Goal: Use online tool/utility: Utilize a website feature to perform a specific function

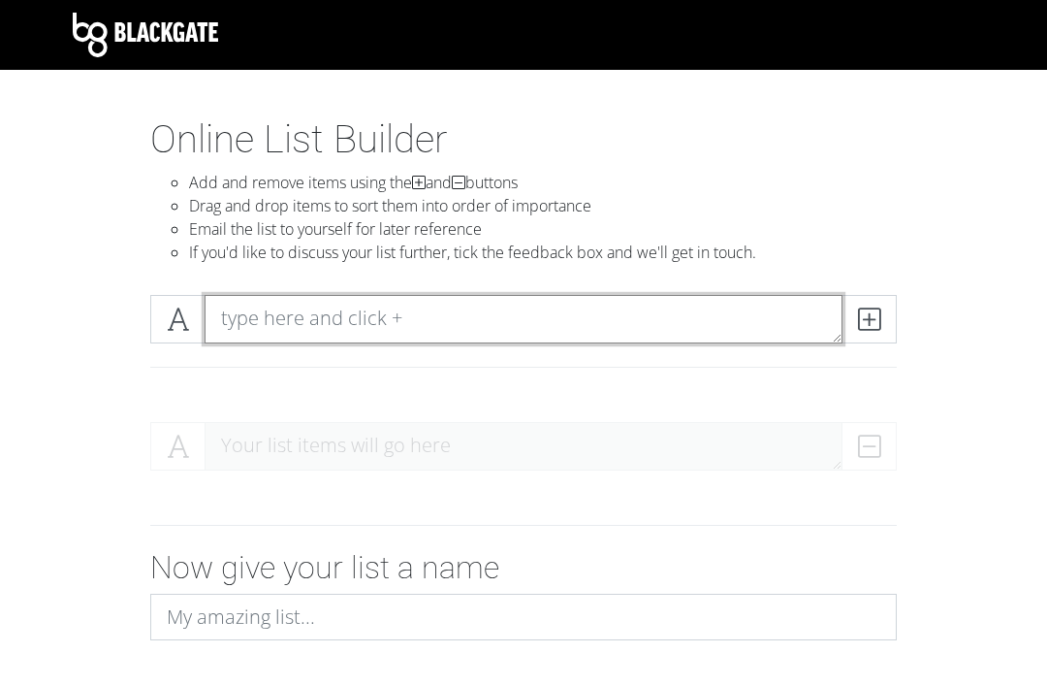
click at [792, 342] on textarea at bounding box center [524, 319] width 638 height 48
click at [801, 316] on textarea at bounding box center [524, 319] width 638 height 48
type textarea "Opening"
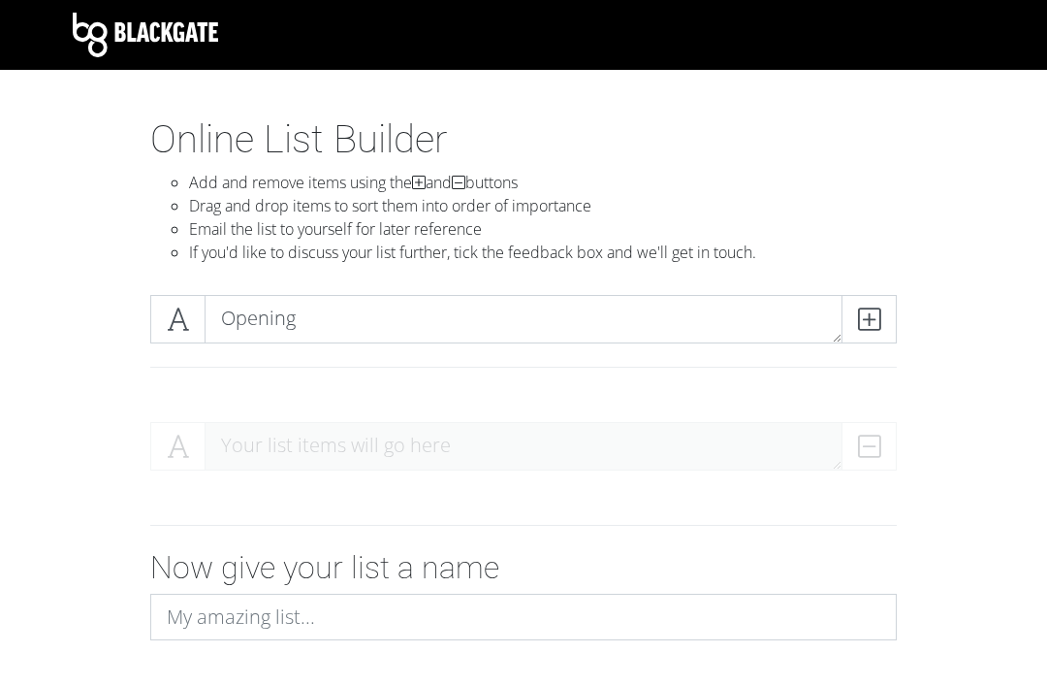
click at [847, 325] on span at bounding box center [869, 319] width 55 height 48
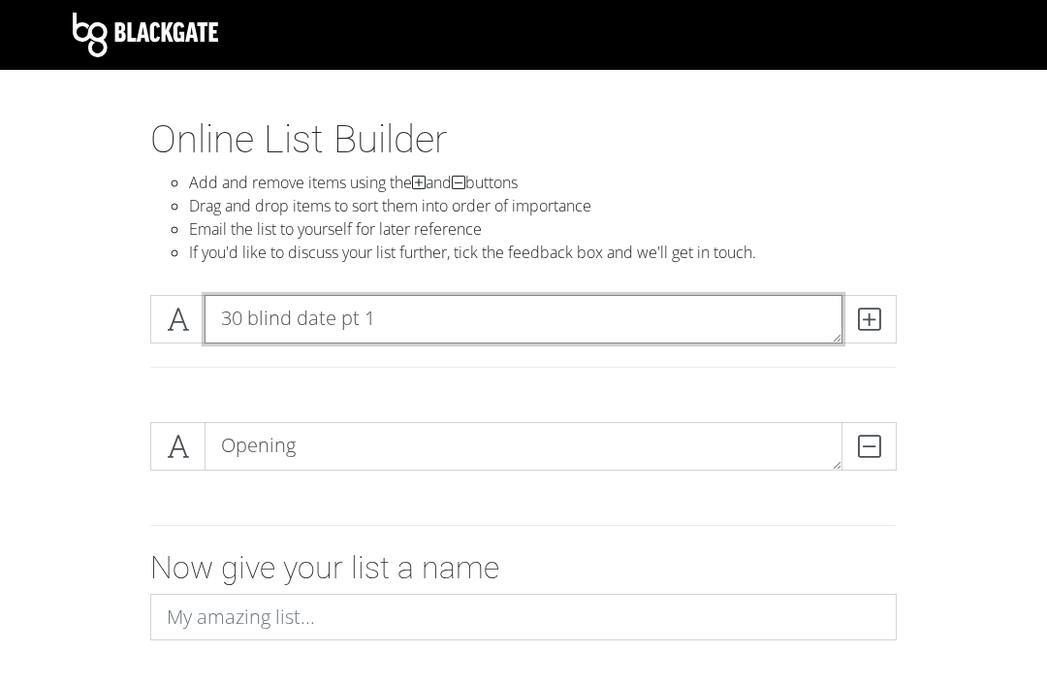
type textarea "30 blind date pt 1"
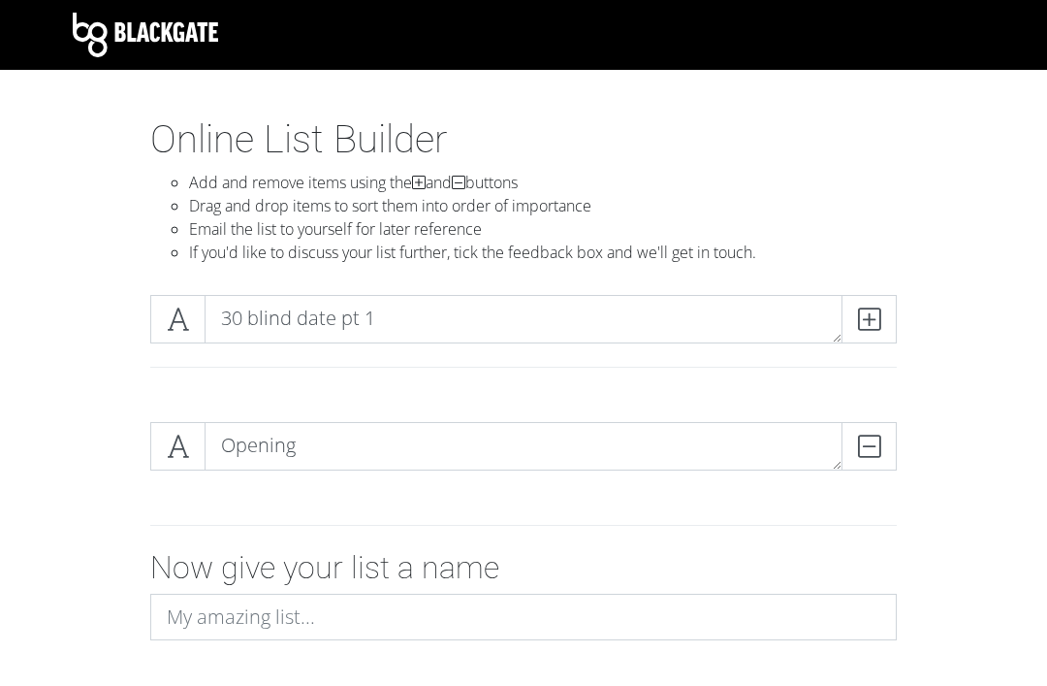
click at [878, 318] on icon at bounding box center [869, 318] width 22 height 19
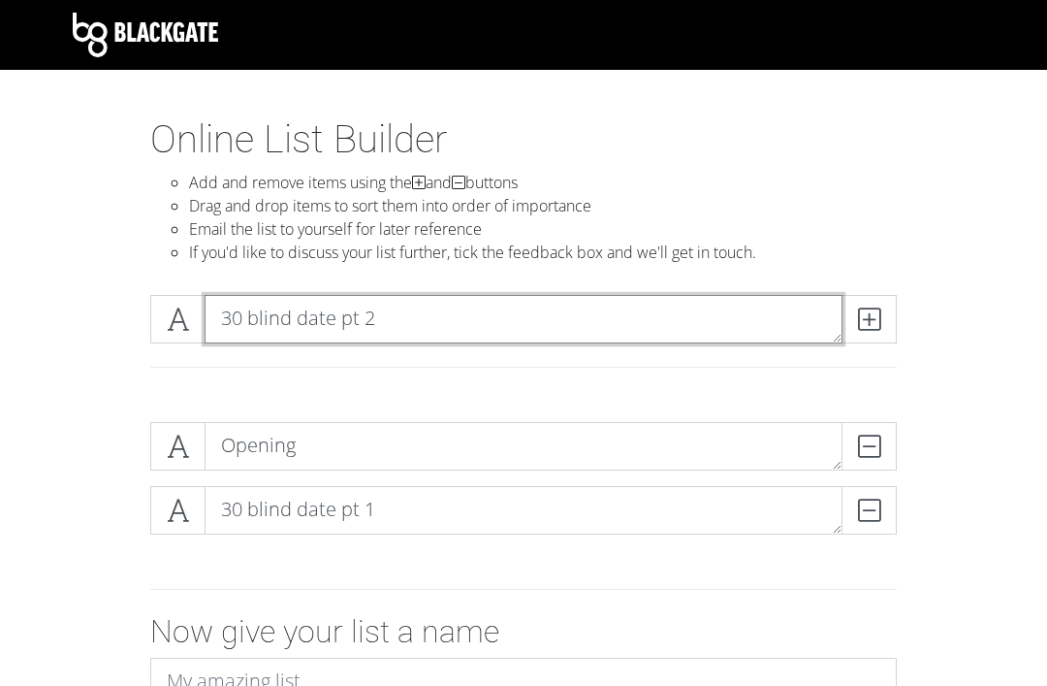
type textarea "30 blind date pt 2"
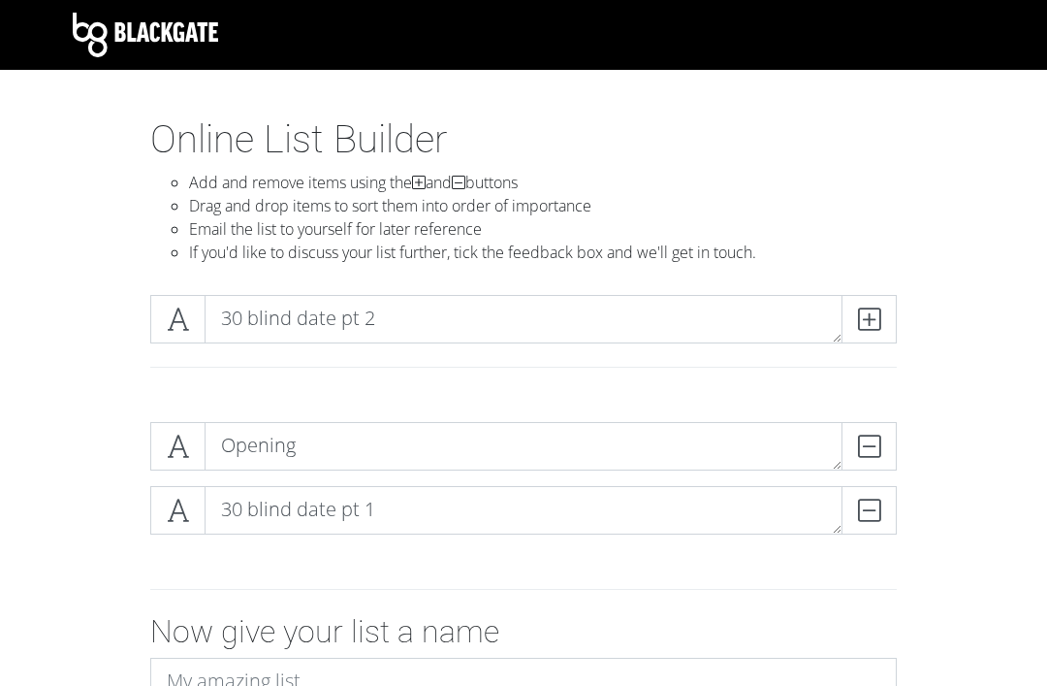
click at [862, 309] on icon at bounding box center [869, 318] width 22 height 19
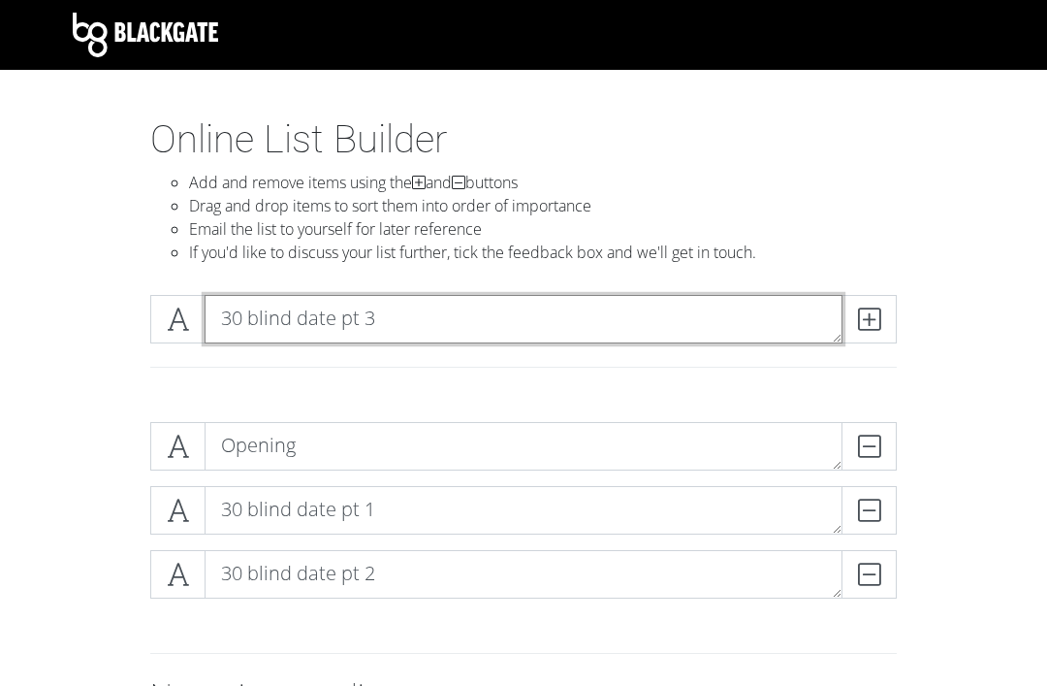
type textarea "30 blind date pt 3"
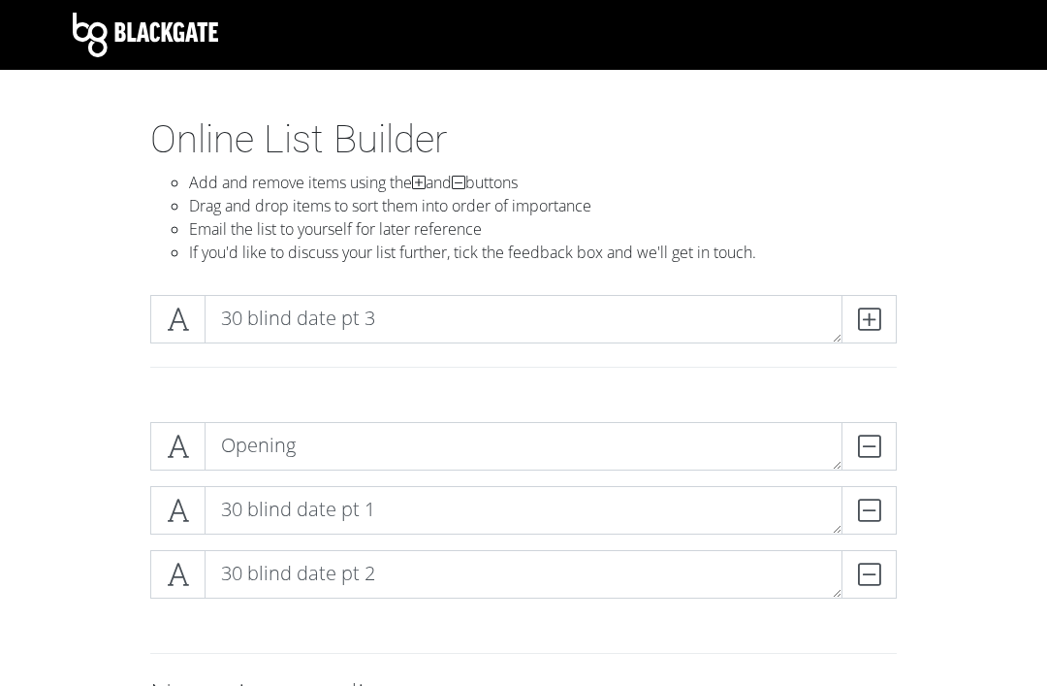
click at [849, 325] on span at bounding box center [869, 319] width 55 height 48
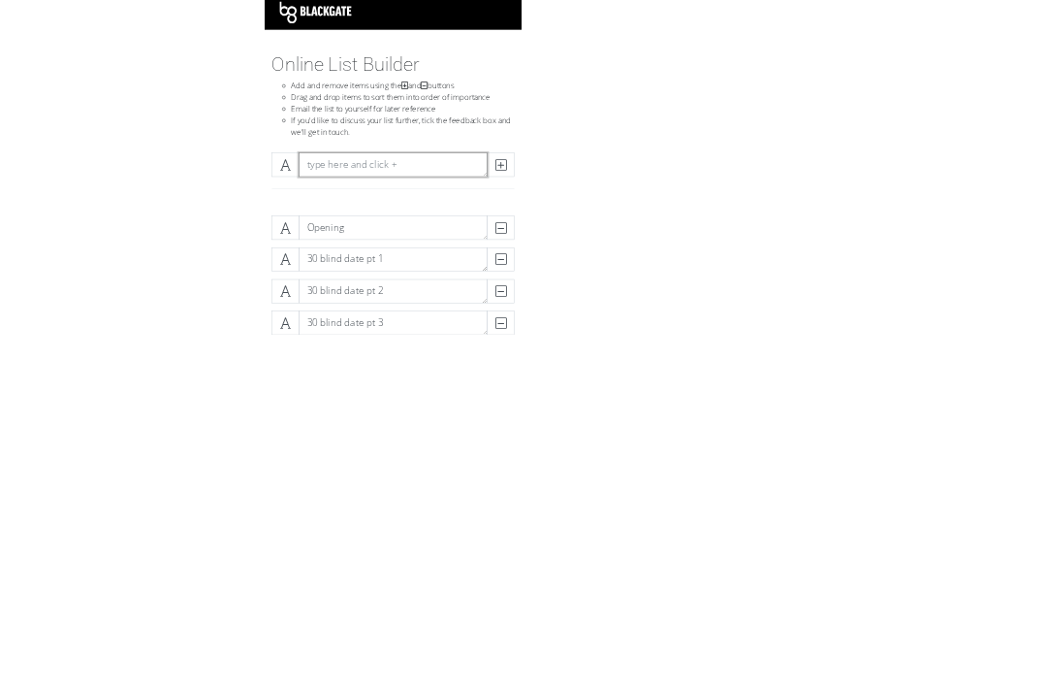
scroll to position [11, 0]
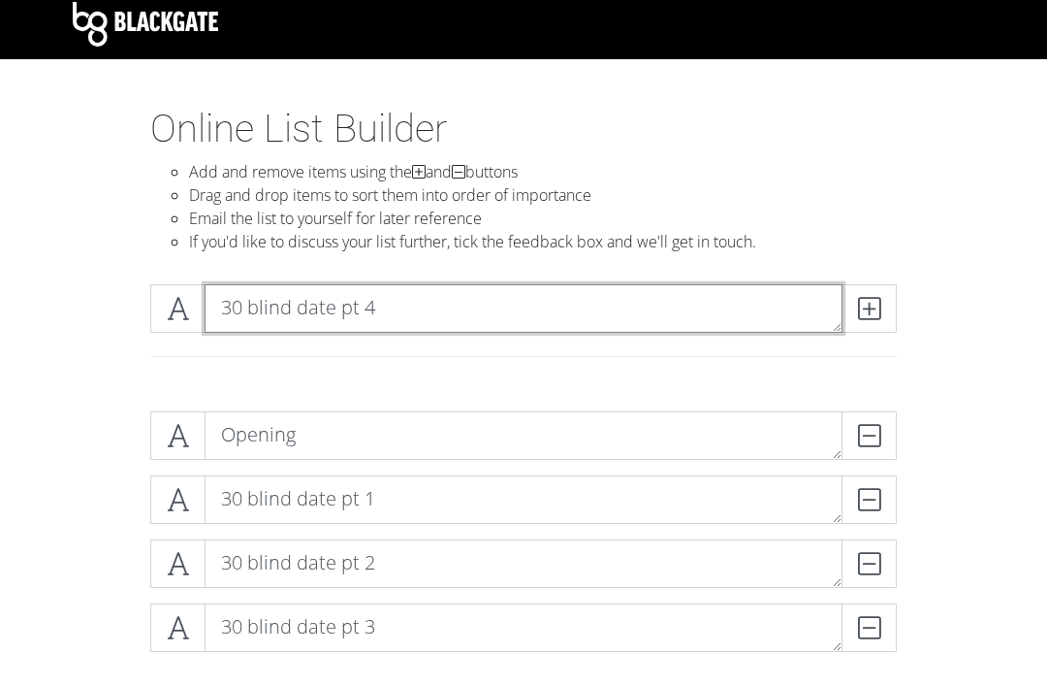
type textarea "30 blind date pt 4"
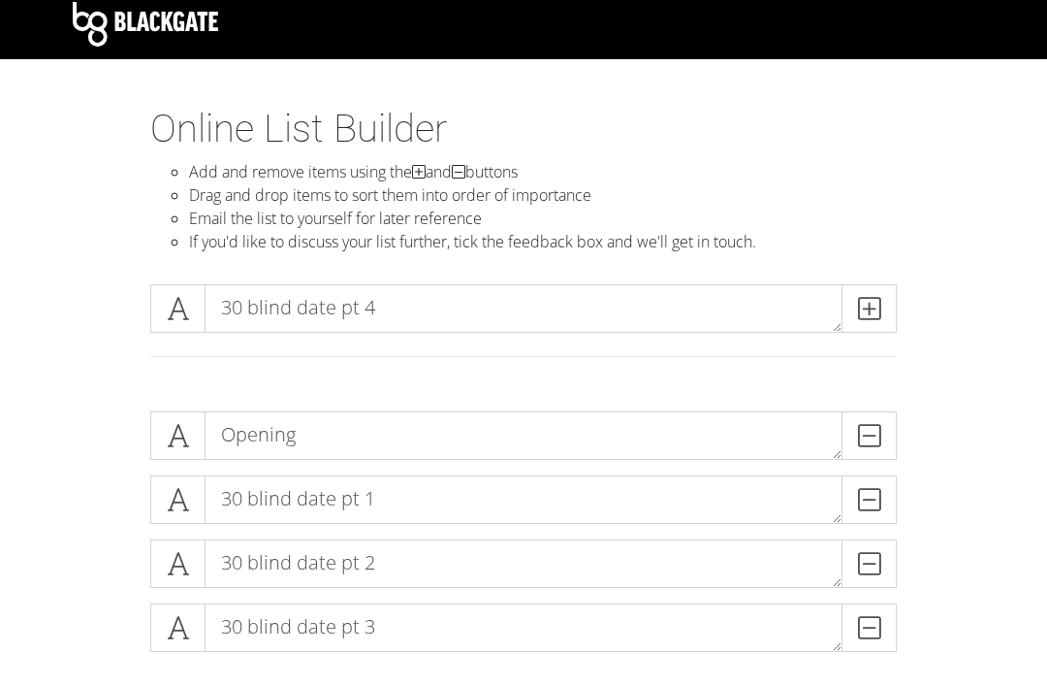
click at [869, 301] on icon at bounding box center [869, 308] width 22 height 19
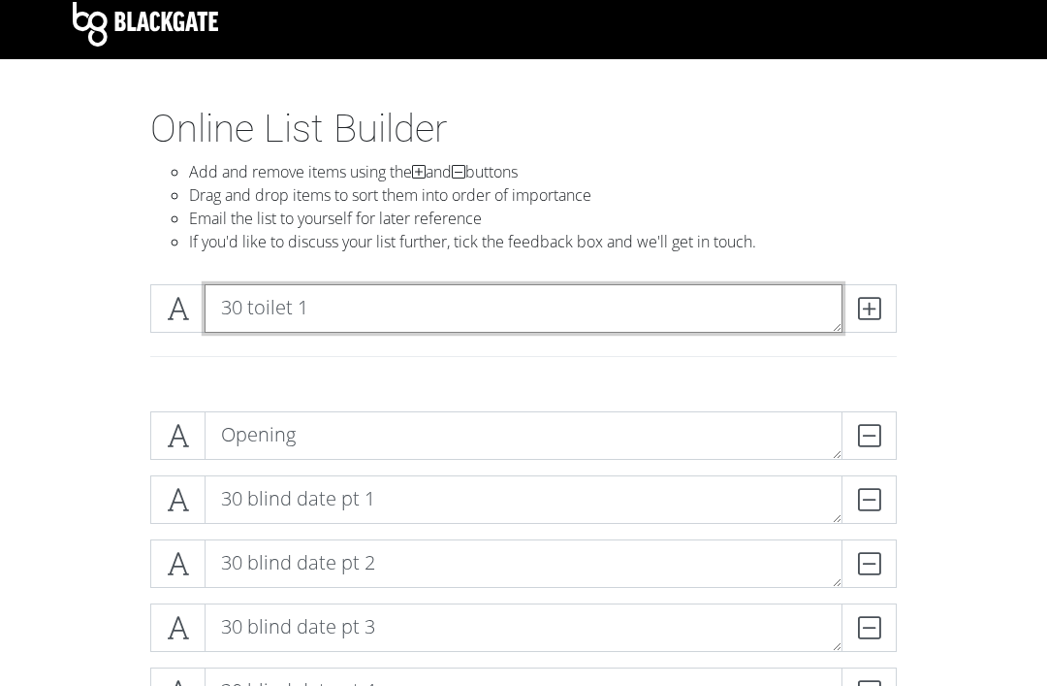
type textarea "30 toilet 1"
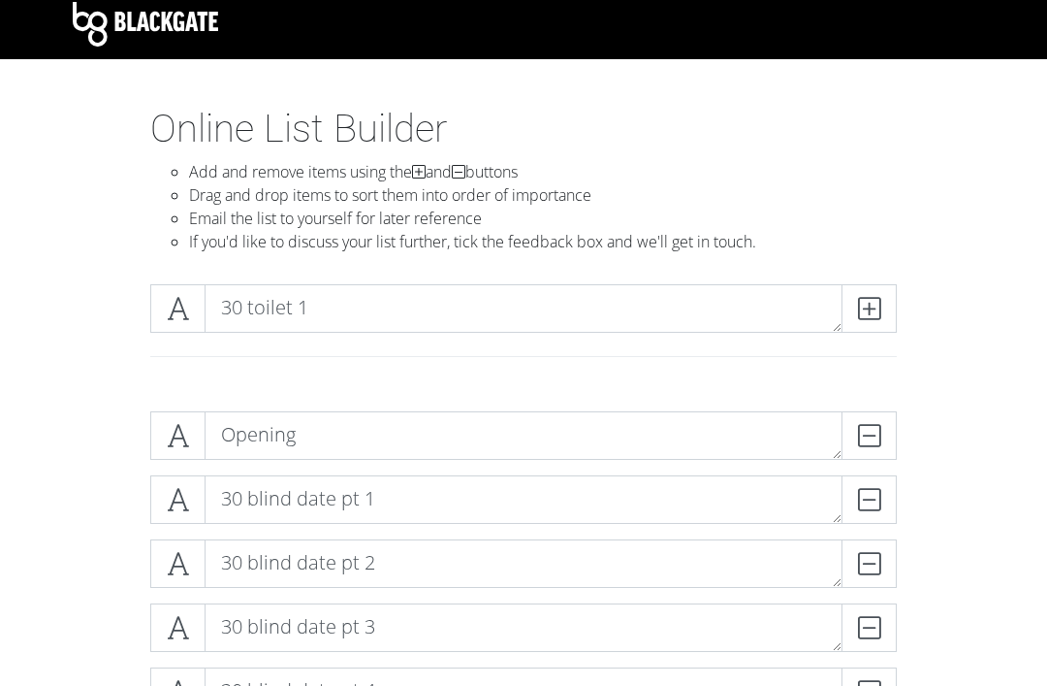
click at [871, 288] on span at bounding box center [869, 308] width 55 height 48
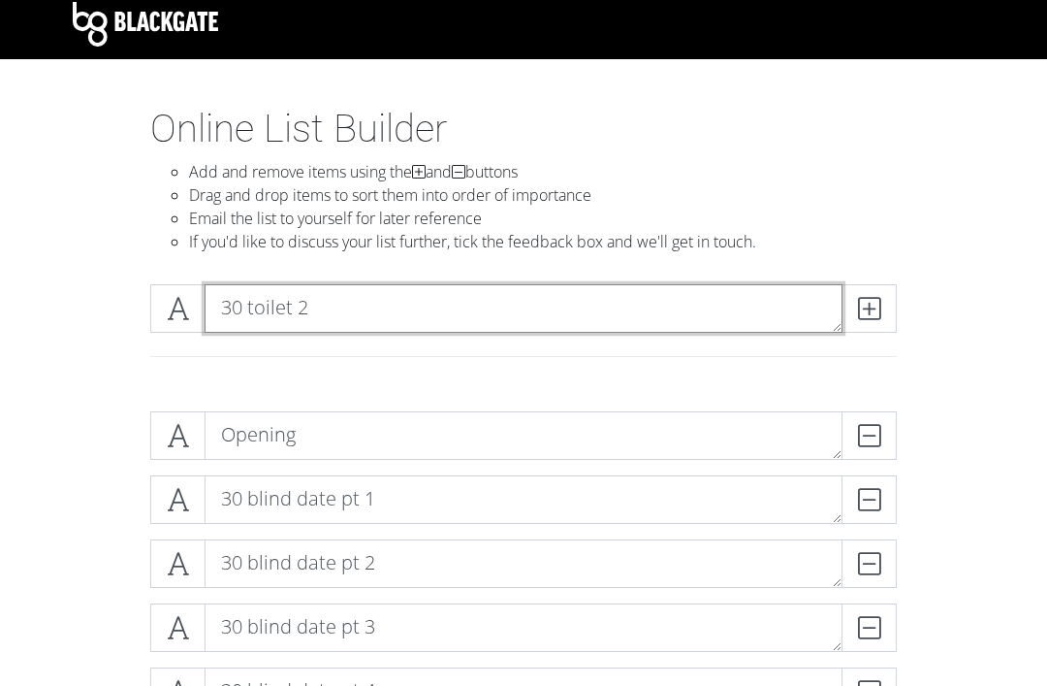
type textarea "30 toilet 2"
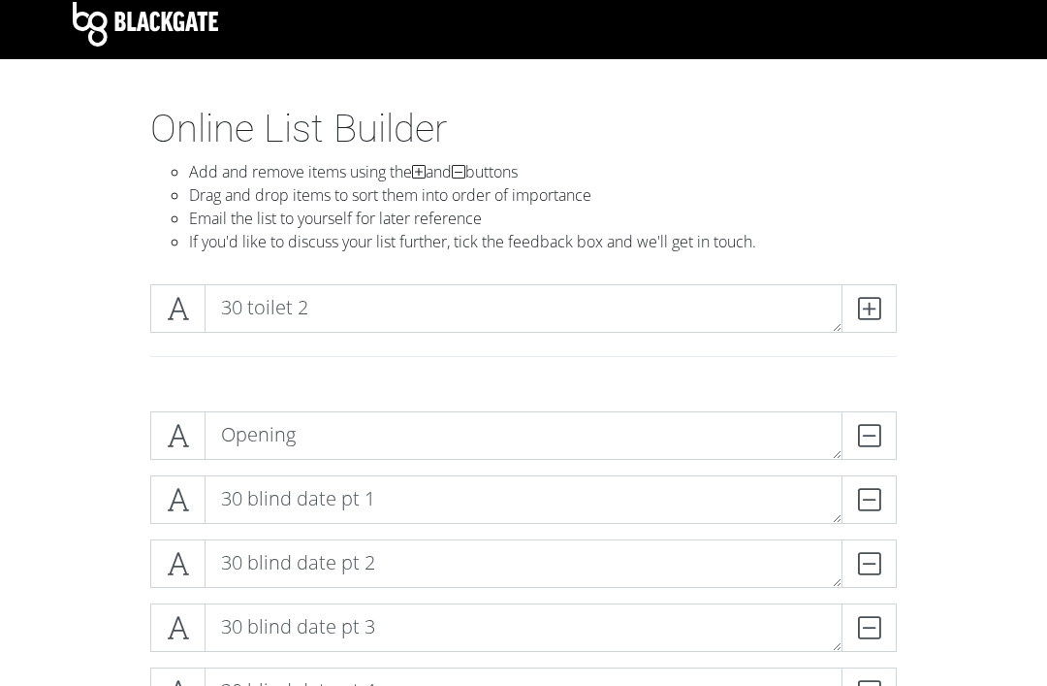
click at [872, 302] on icon at bounding box center [869, 308] width 22 height 19
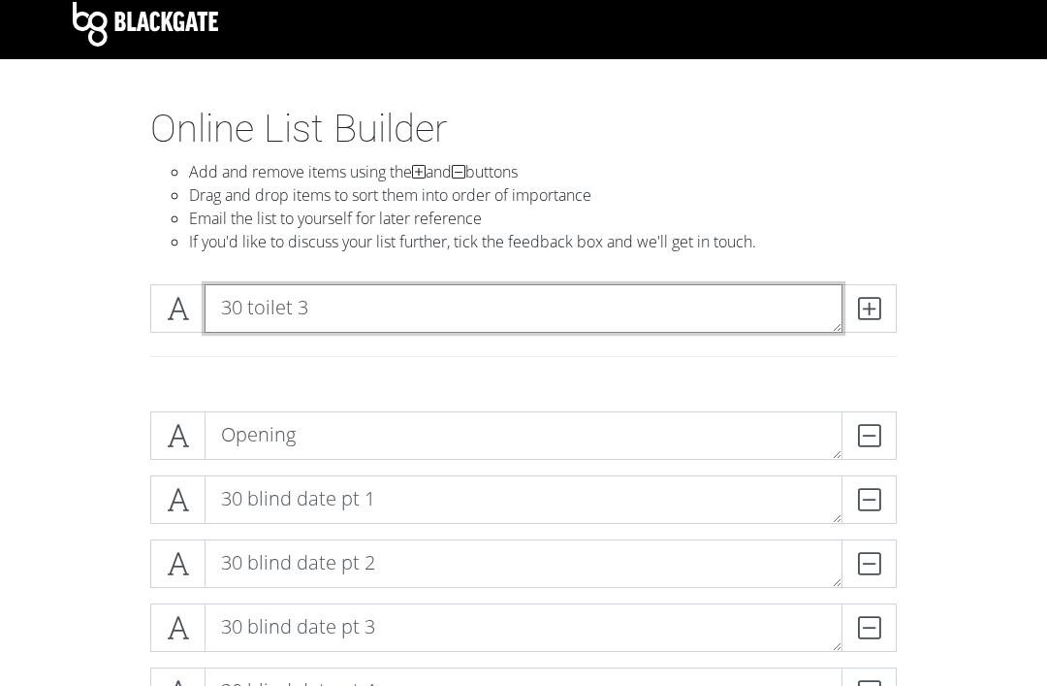
type textarea "30 toilet 3"
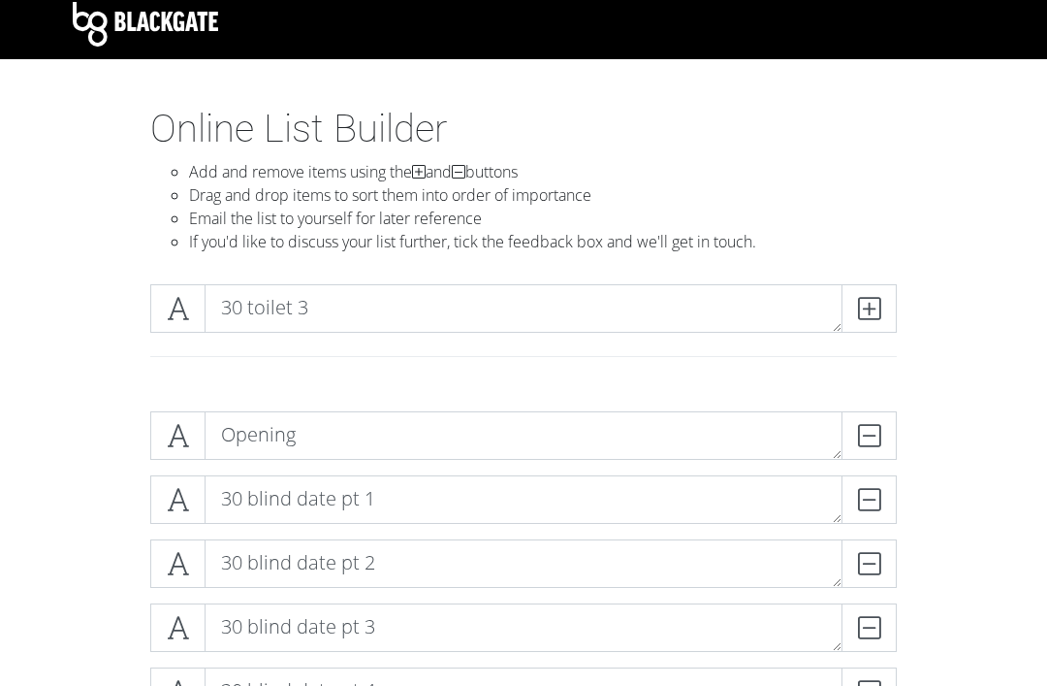
click at [881, 306] on span at bounding box center [869, 308] width 55 height 48
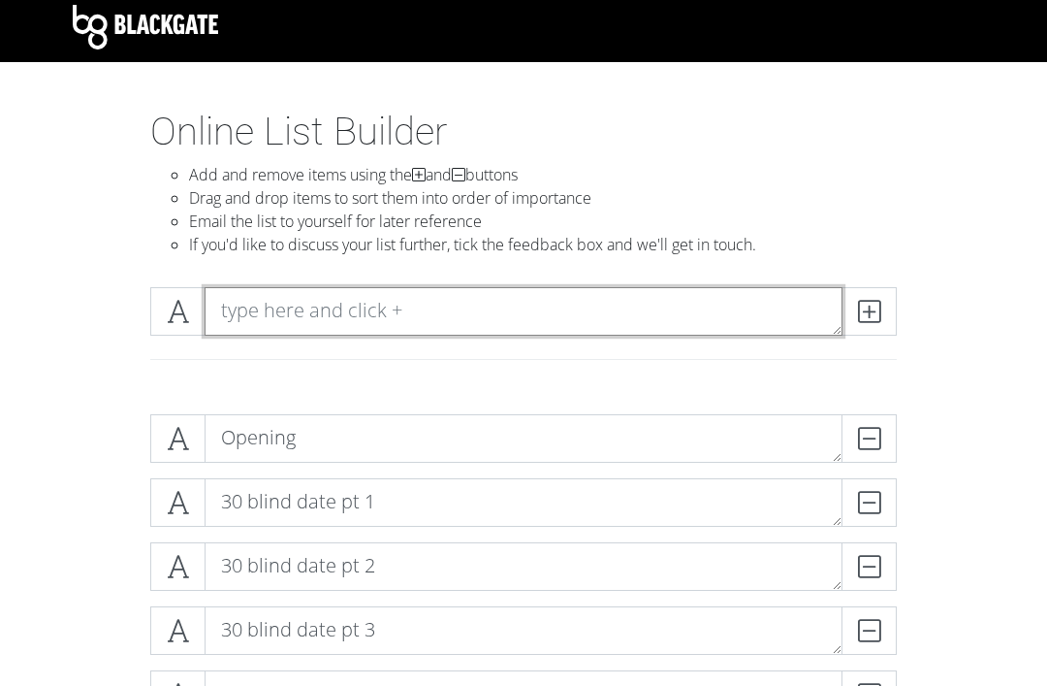
scroll to position [0, 0]
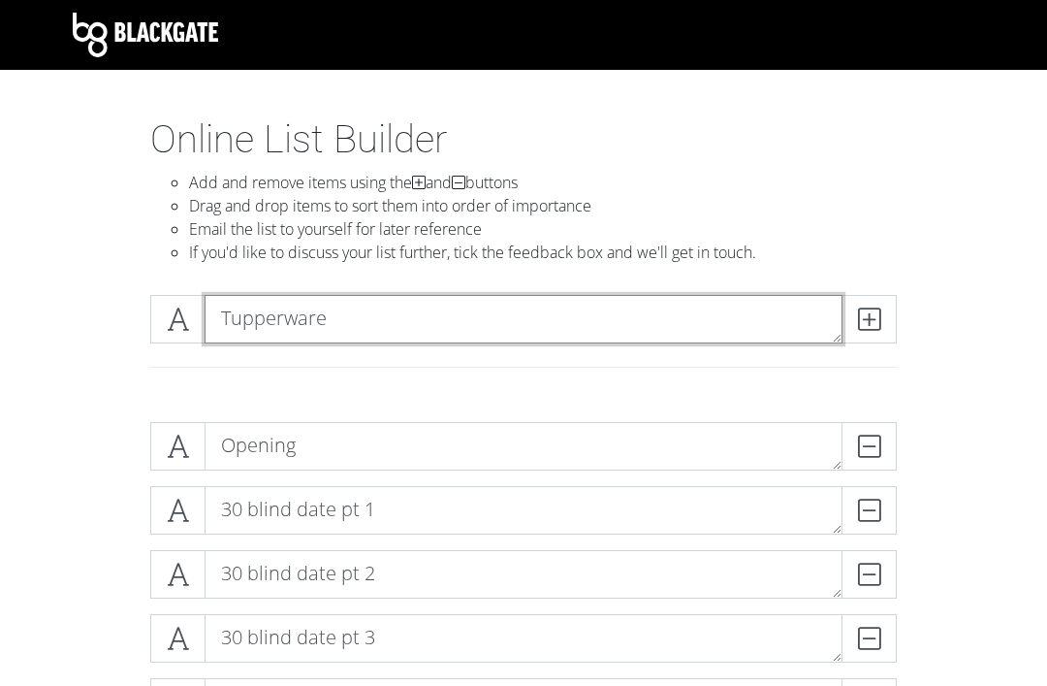
type textarea "Tupperware"
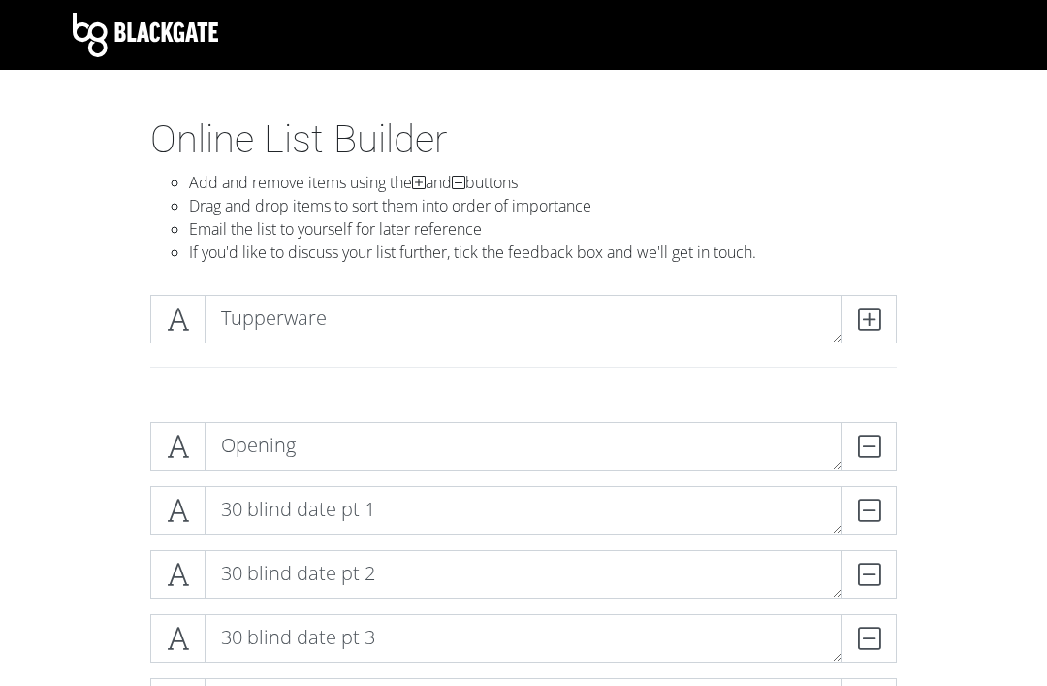
click at [873, 304] on span at bounding box center [869, 319] width 55 height 48
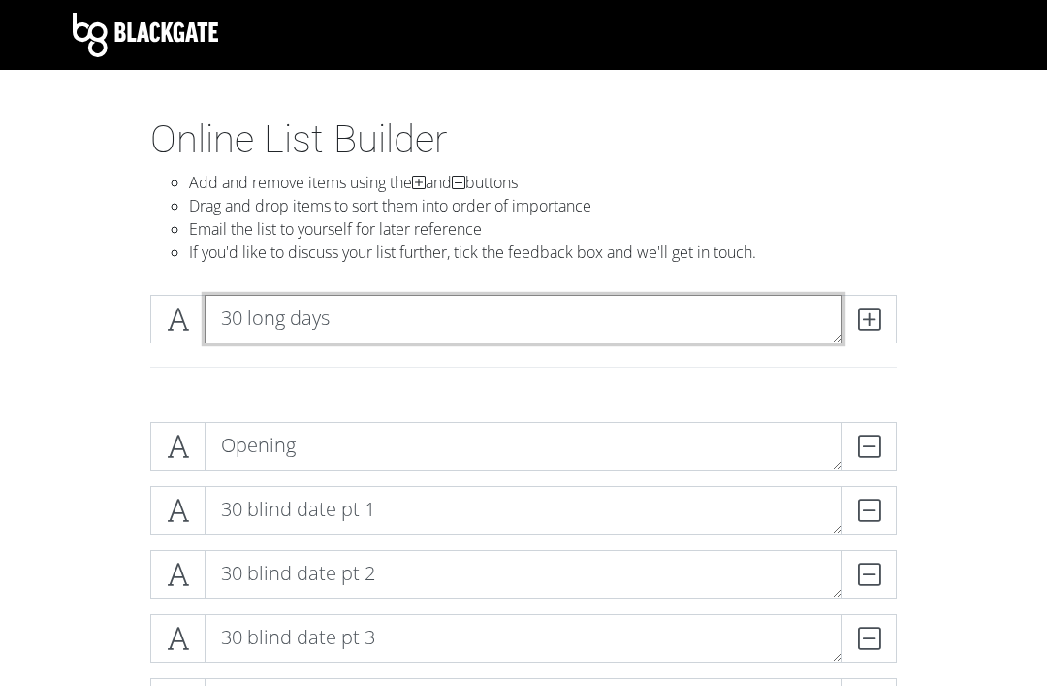
type textarea "30 long days"
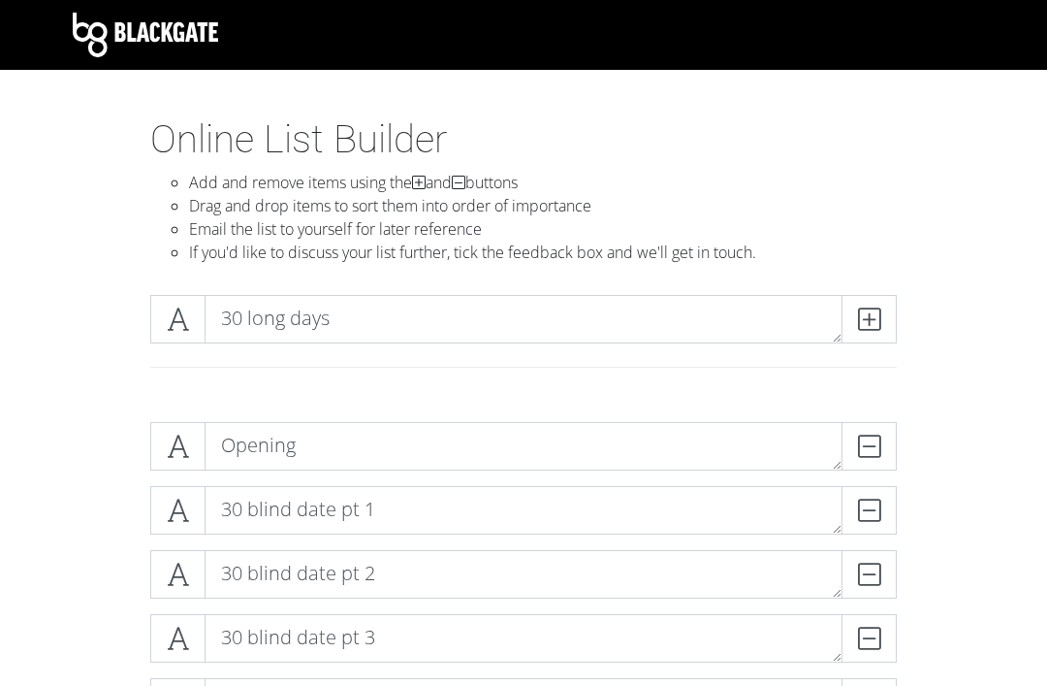
click at [874, 304] on span at bounding box center [869, 319] width 55 height 48
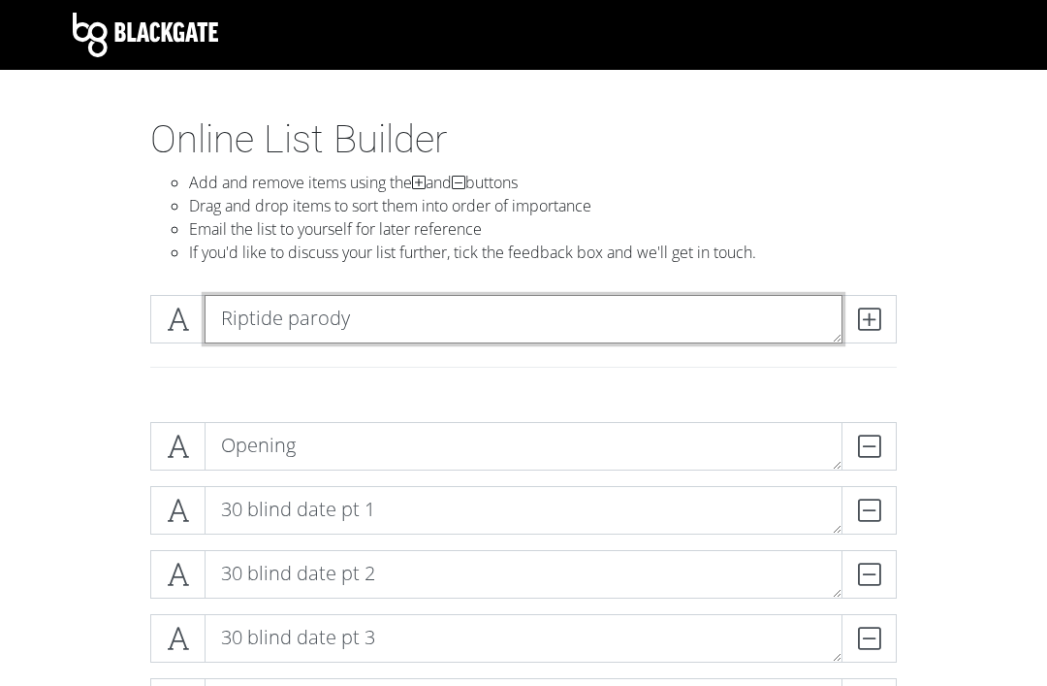
type textarea "Riptide parody"
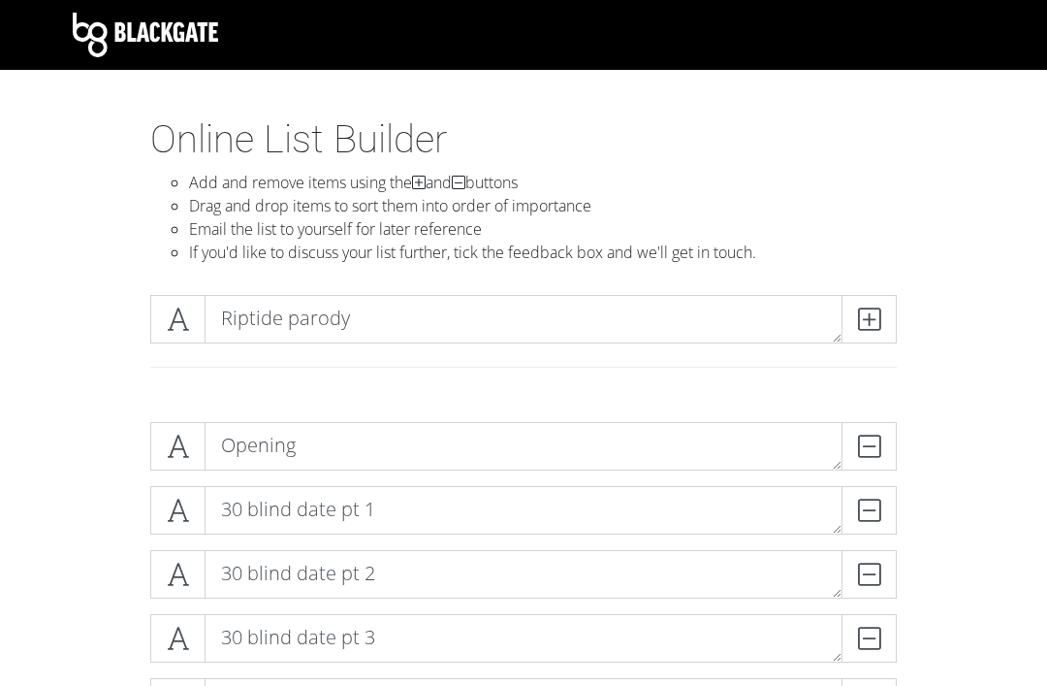
click at [868, 314] on icon at bounding box center [869, 318] width 22 height 19
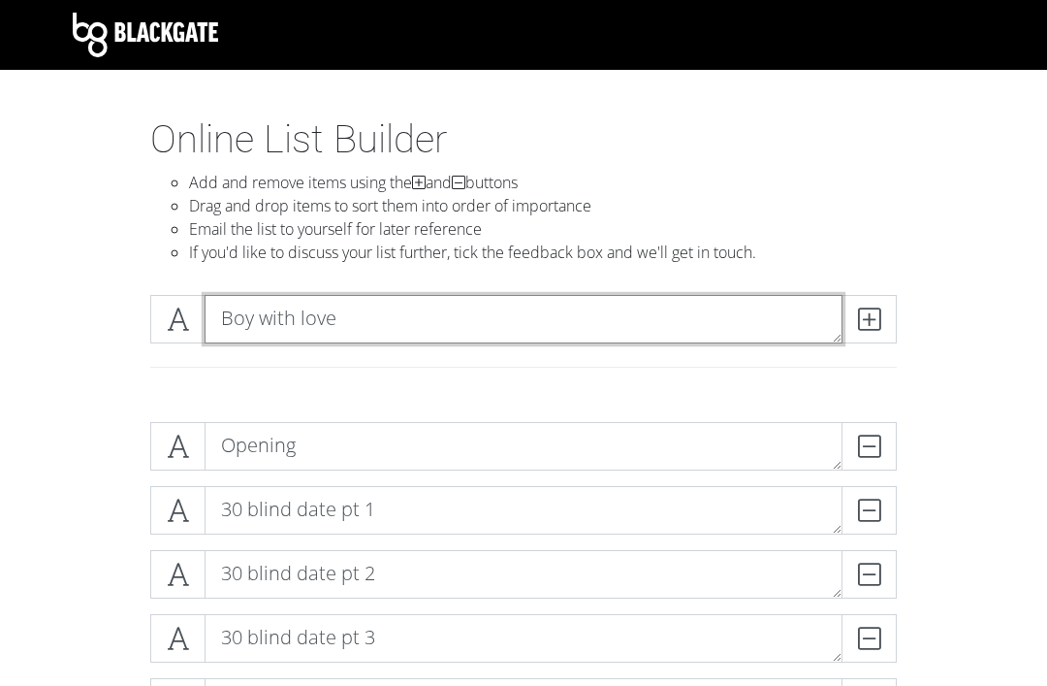
type textarea "Boy with love"
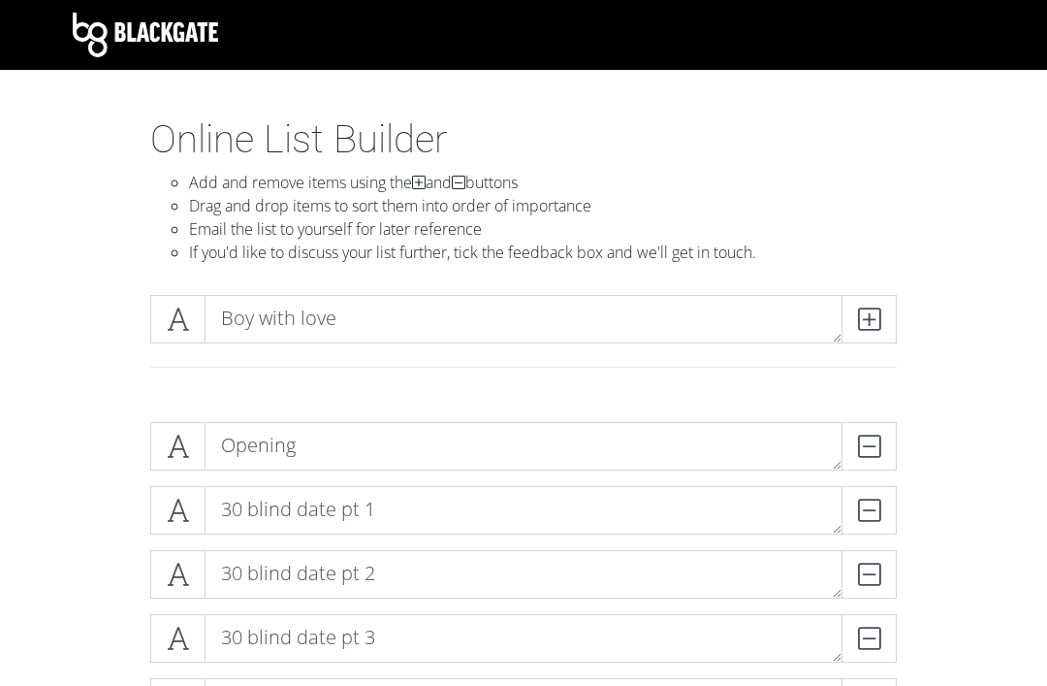
click at [871, 312] on icon at bounding box center [869, 318] width 22 height 19
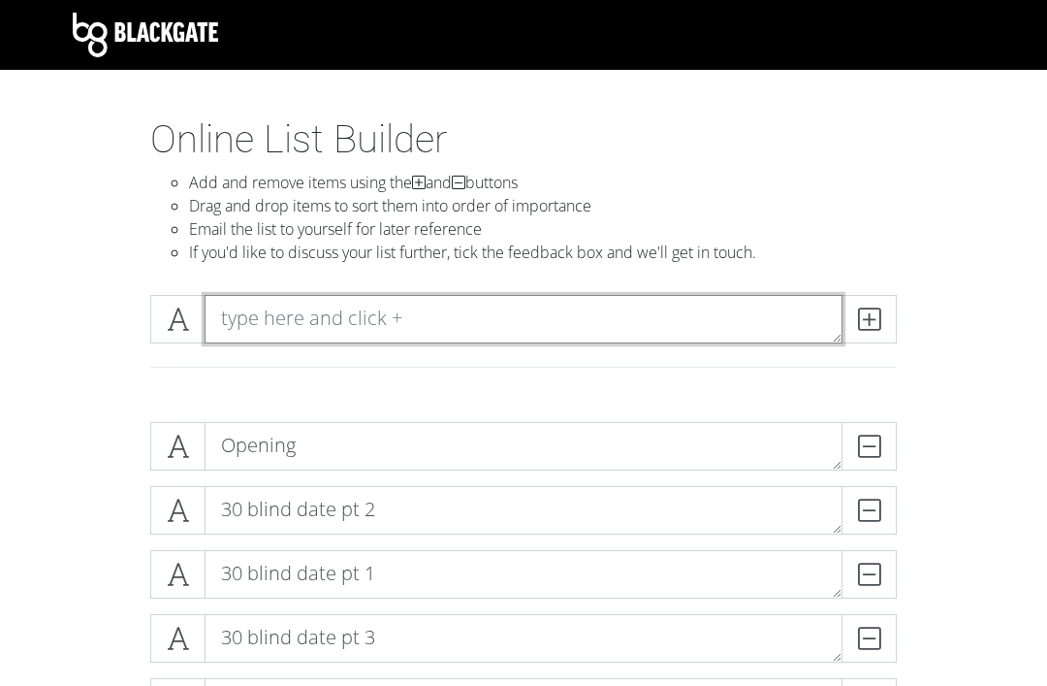
click at [702, 312] on textarea at bounding box center [524, 319] width 638 height 48
type textarea "Lorax killer 1"
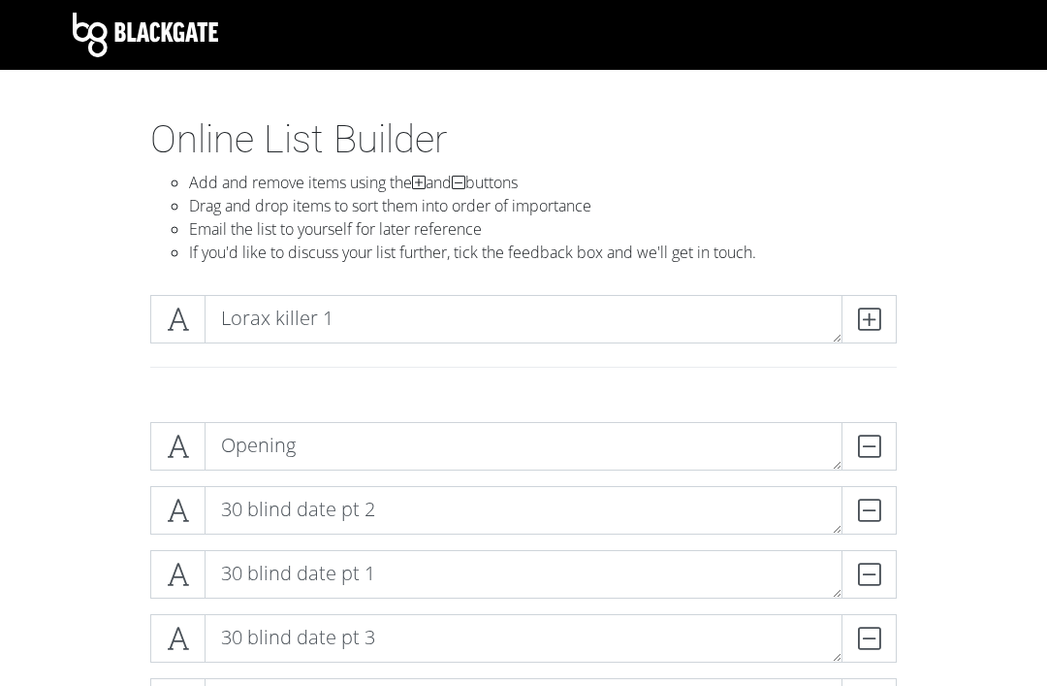
click at [888, 304] on span at bounding box center [869, 319] width 55 height 48
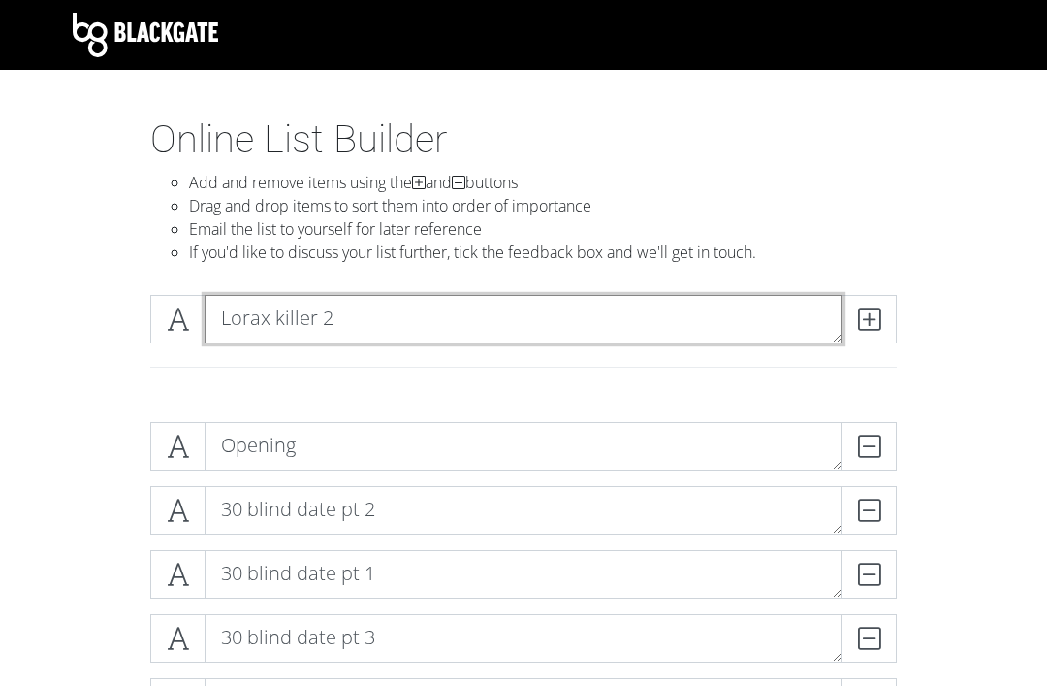
type textarea "Lorax killer 2"
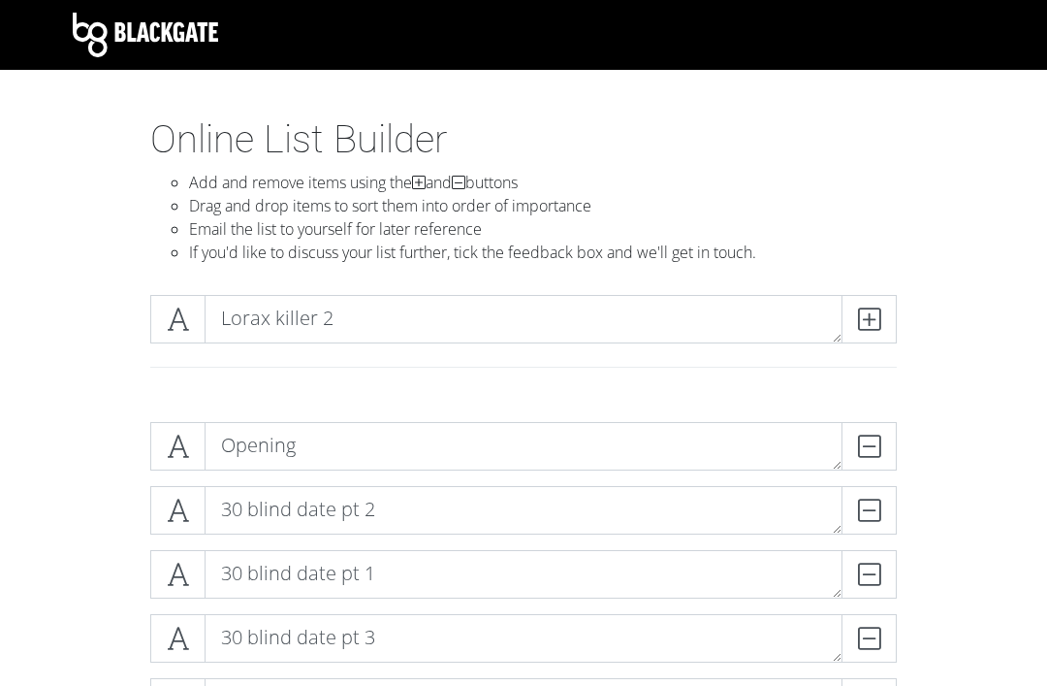
click at [866, 319] on icon at bounding box center [869, 318] width 22 height 19
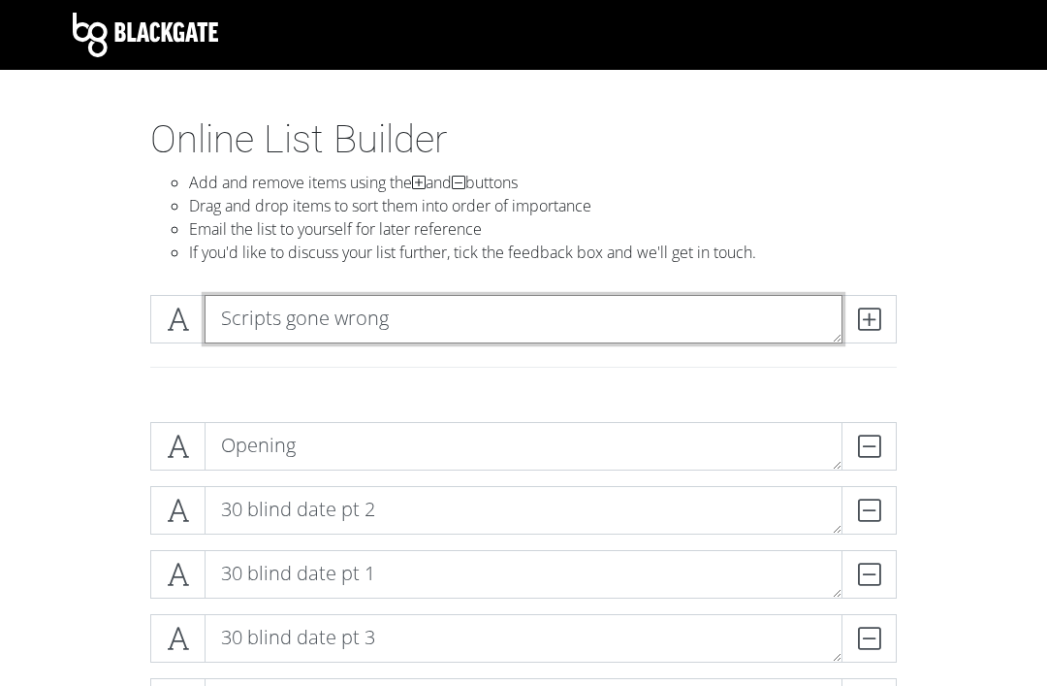
type textarea "Scripts gone wrong"
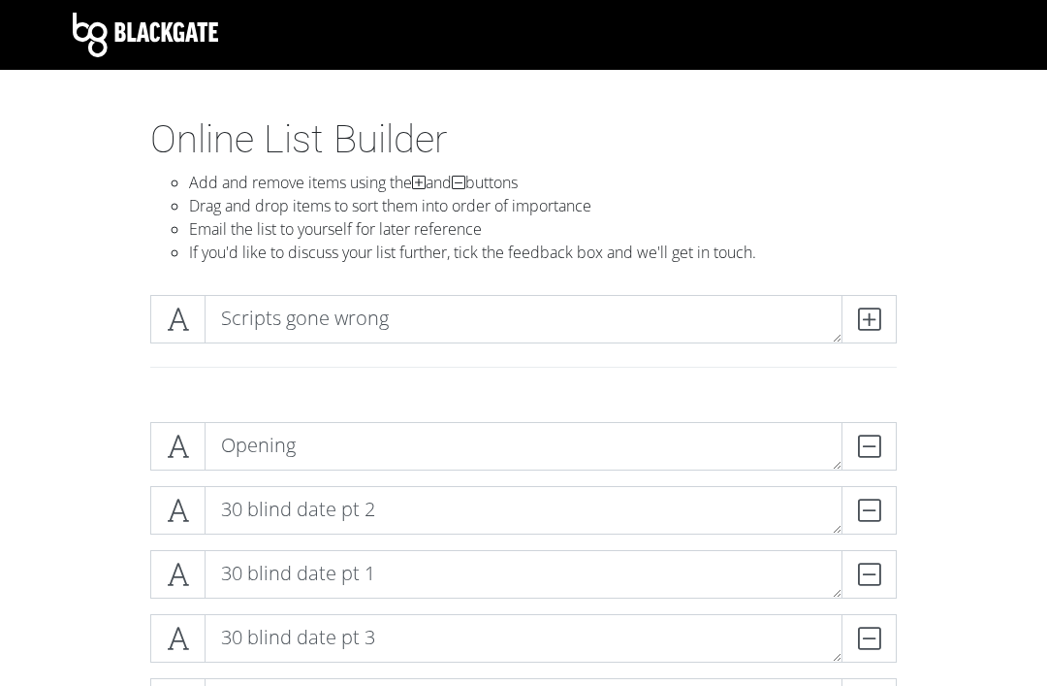
click at [885, 325] on span at bounding box center [869, 319] width 55 height 48
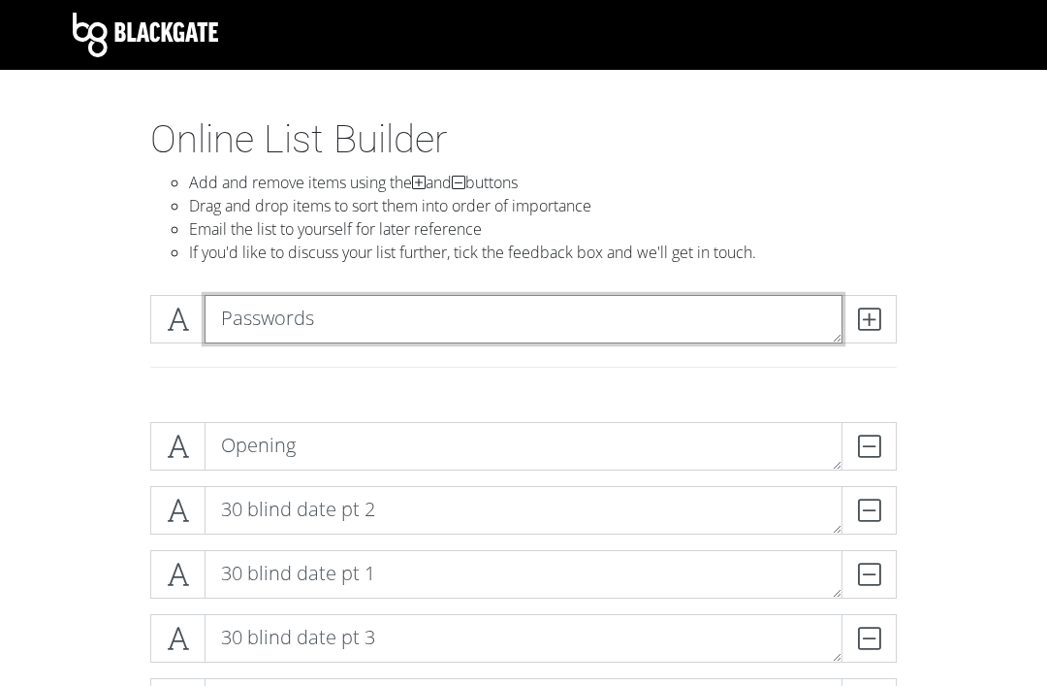
type textarea "Passwords"
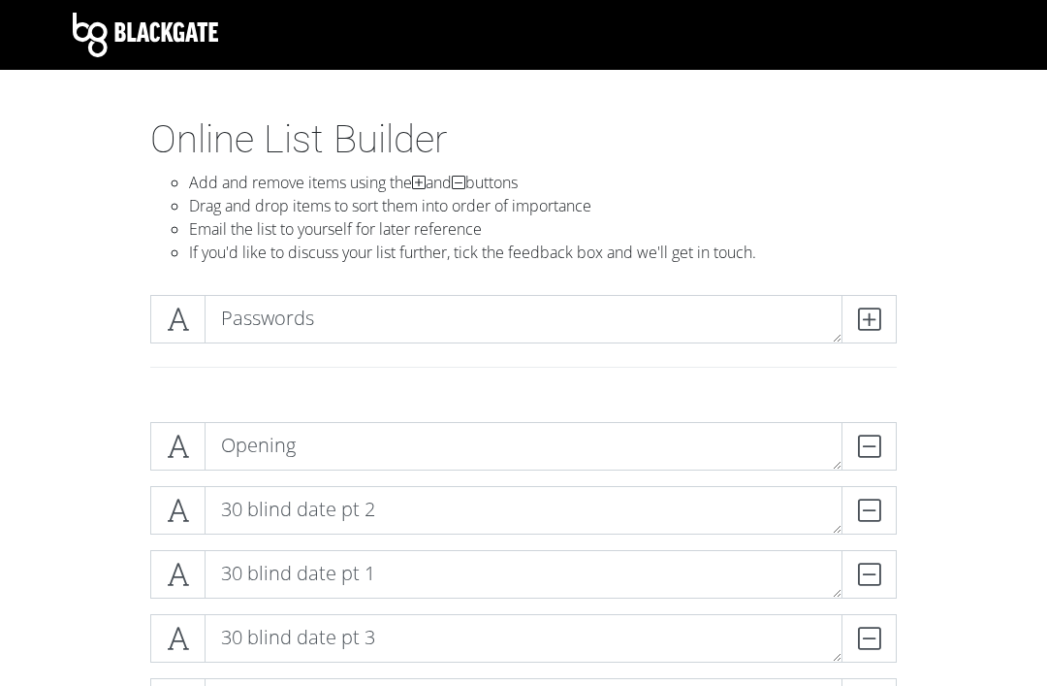
click at [871, 310] on icon at bounding box center [869, 318] width 22 height 19
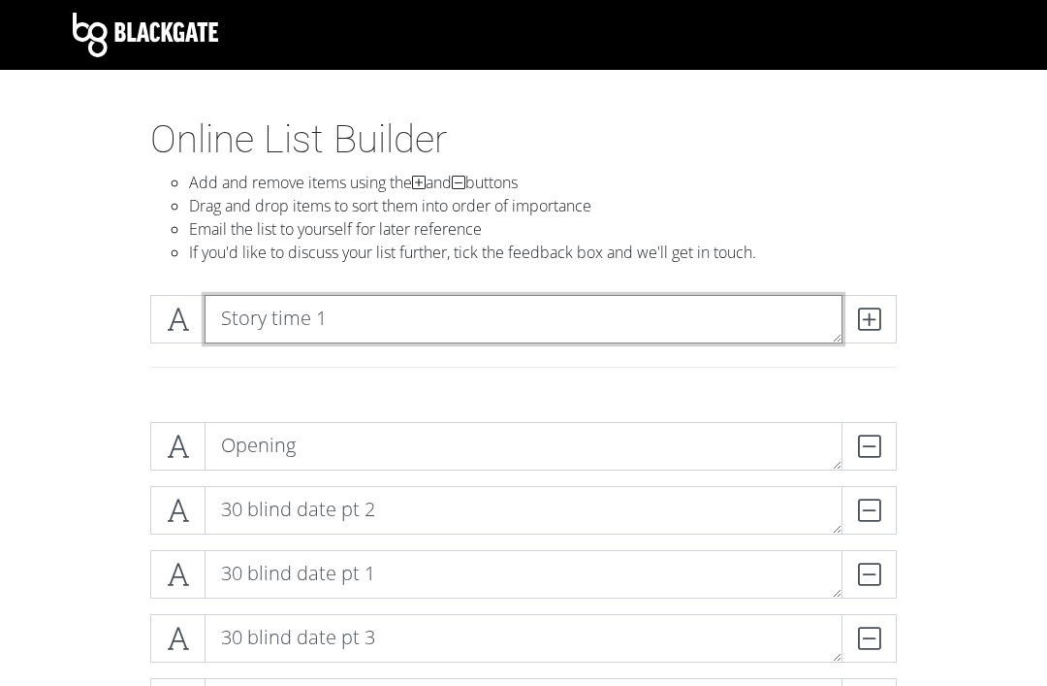
type textarea "Story time 1"
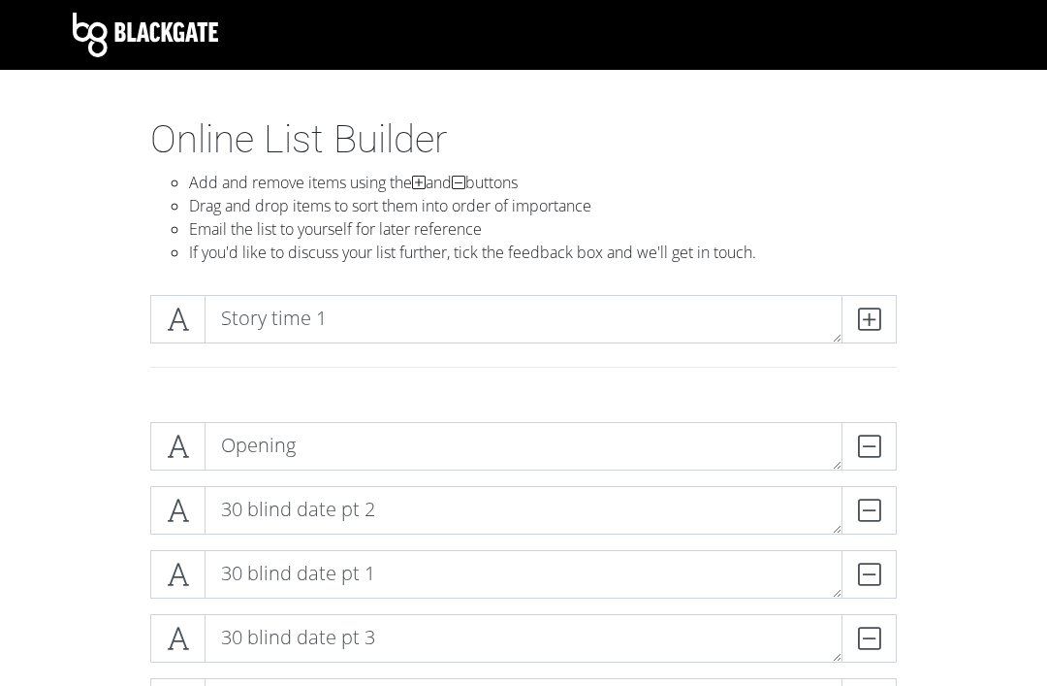
click at [877, 337] on span at bounding box center [869, 319] width 55 height 48
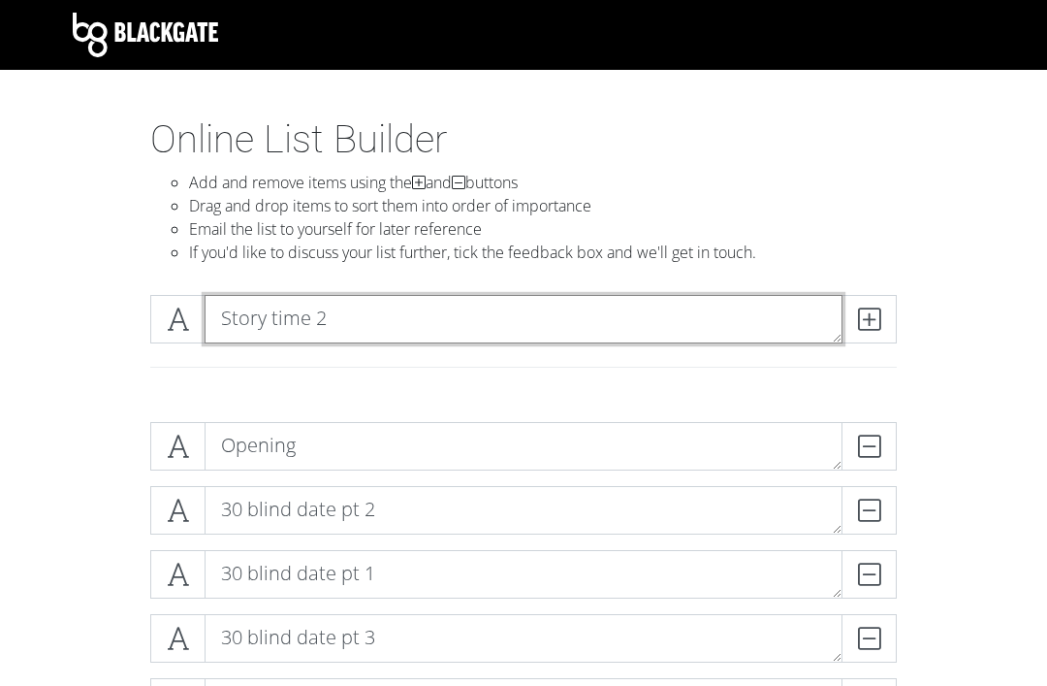
type textarea "Story time 2"
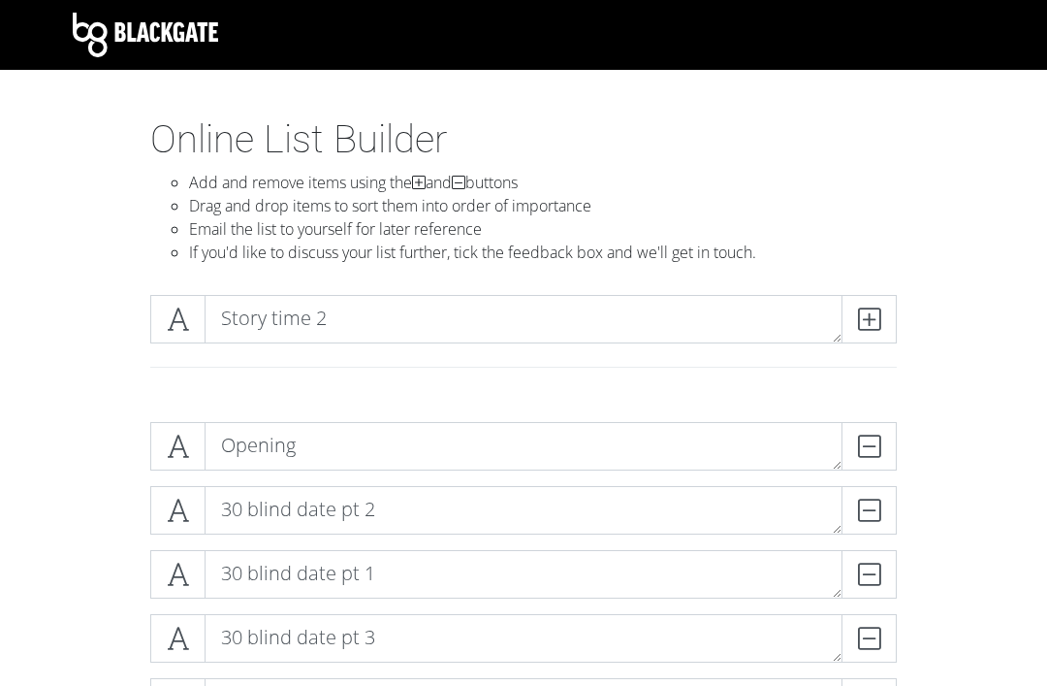
click at [871, 319] on icon at bounding box center [869, 318] width 22 height 19
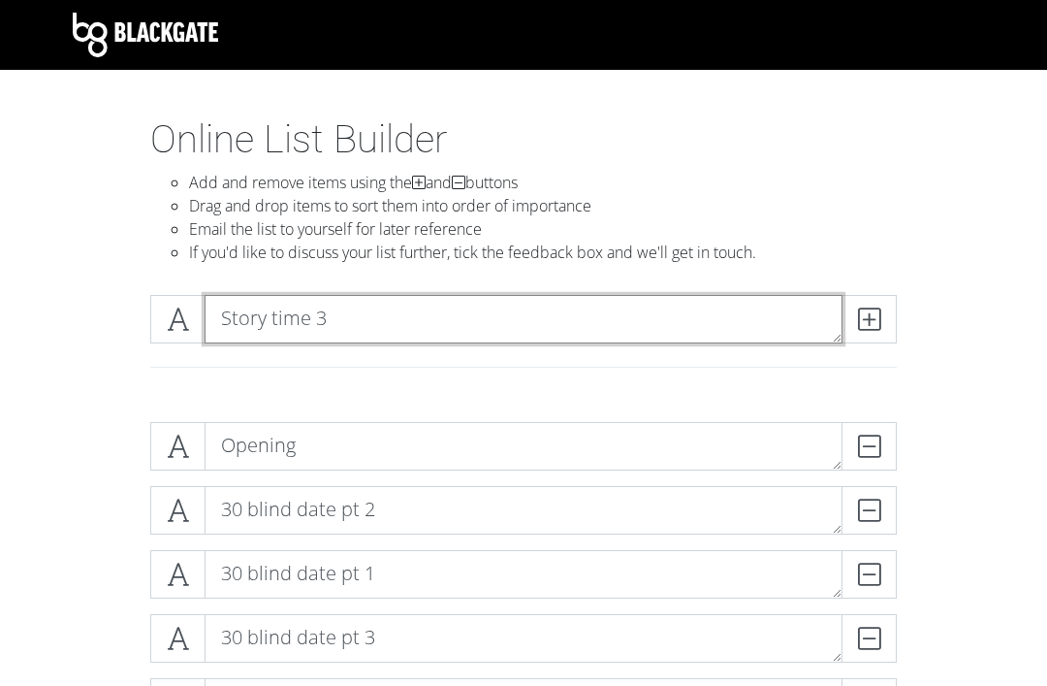
type textarea "Story time 3"
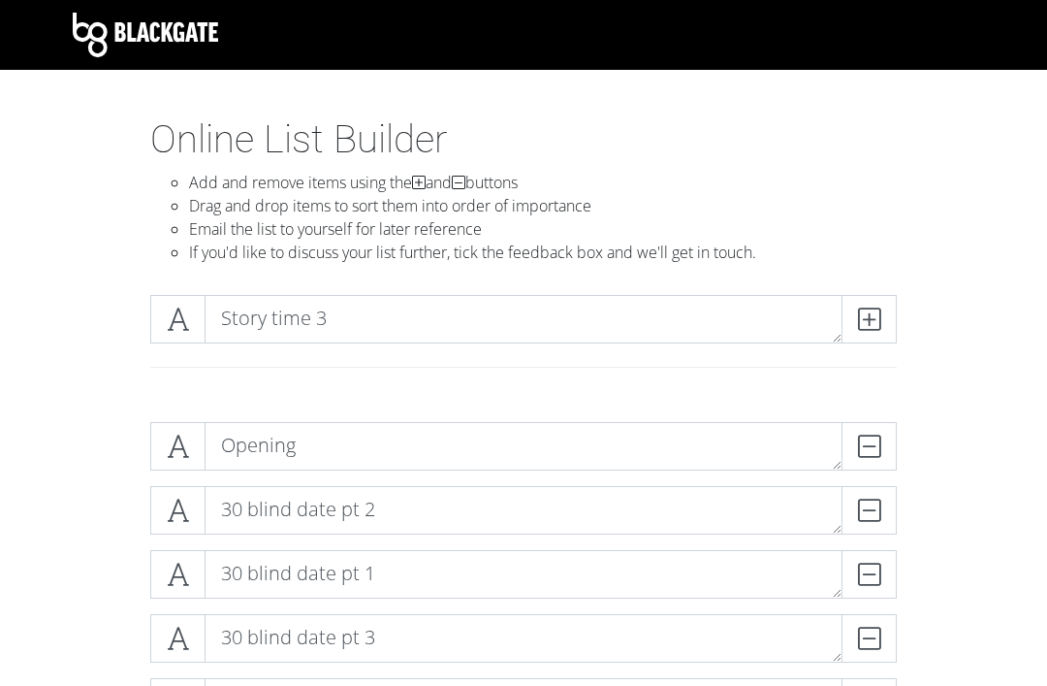
click at [860, 329] on icon at bounding box center [869, 318] width 22 height 19
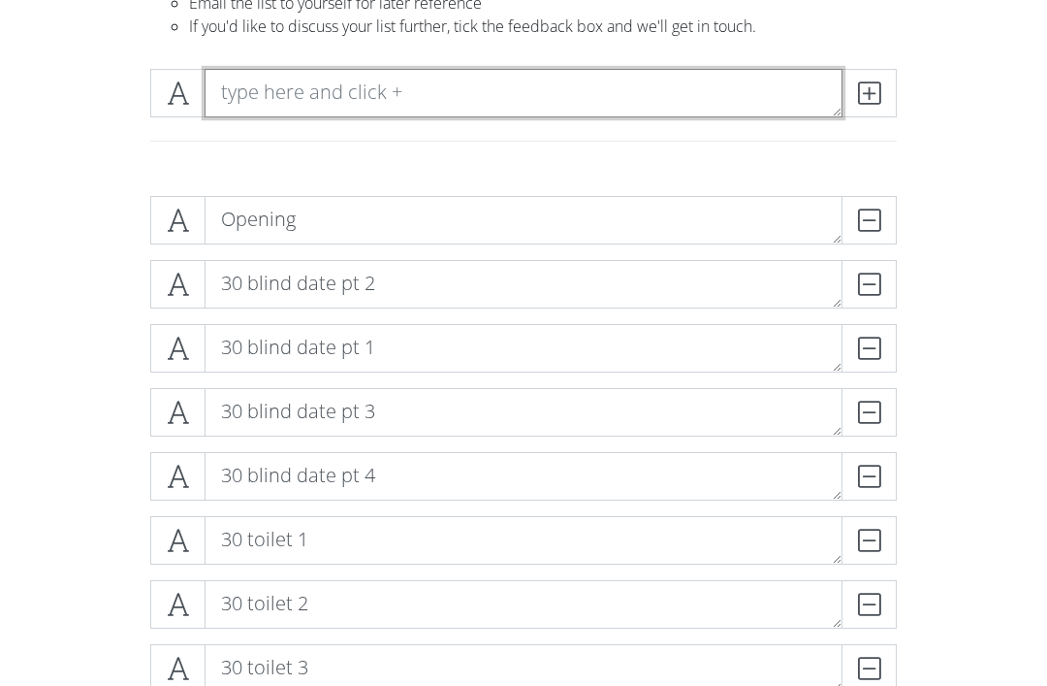
scroll to position [222, 0]
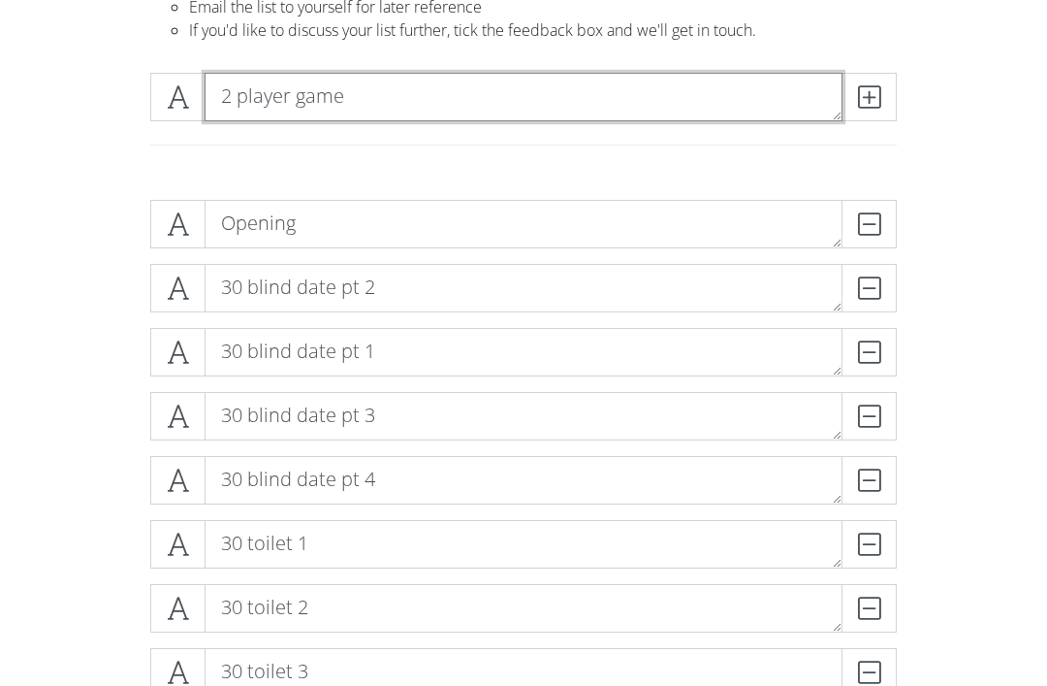
type textarea "2 player game"
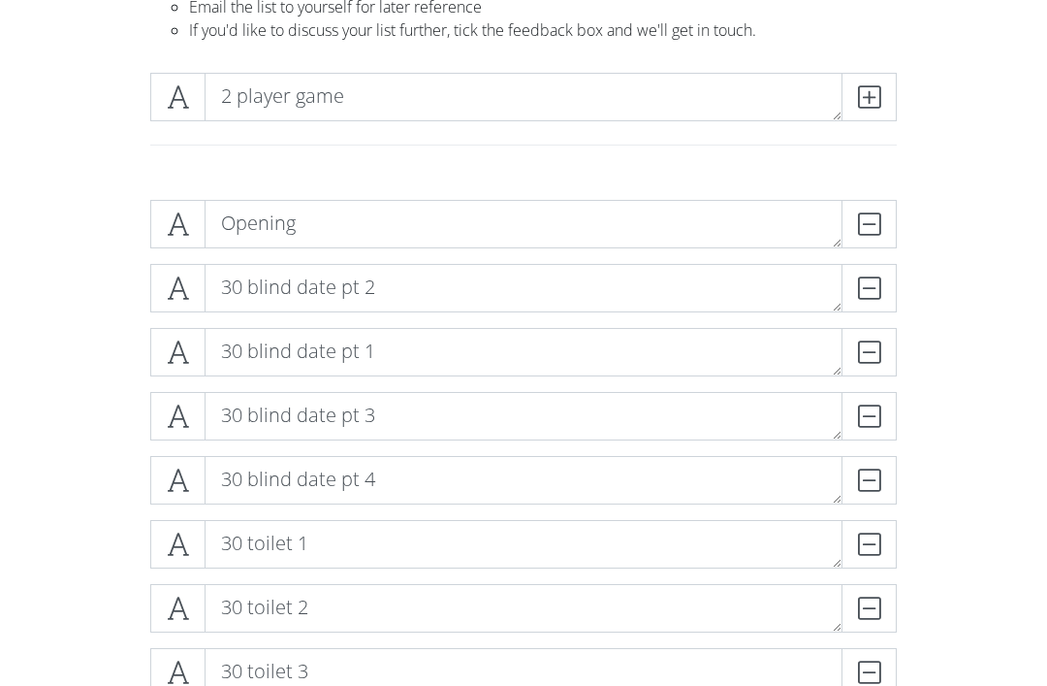
click at [884, 105] on span at bounding box center [869, 97] width 55 height 48
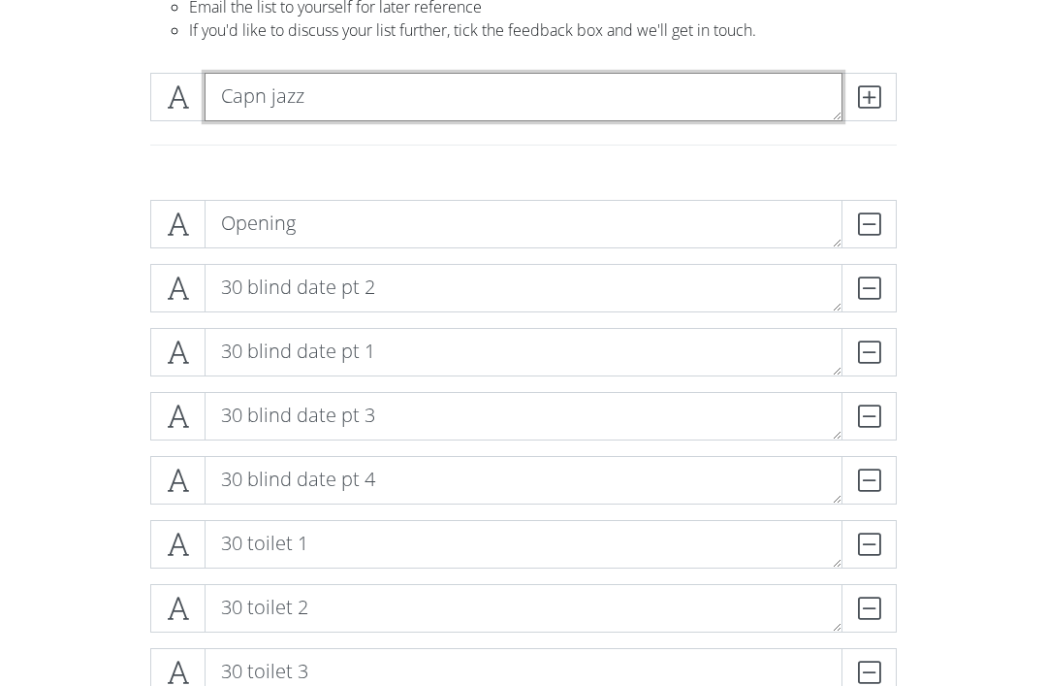
type textarea "Capn jazz"
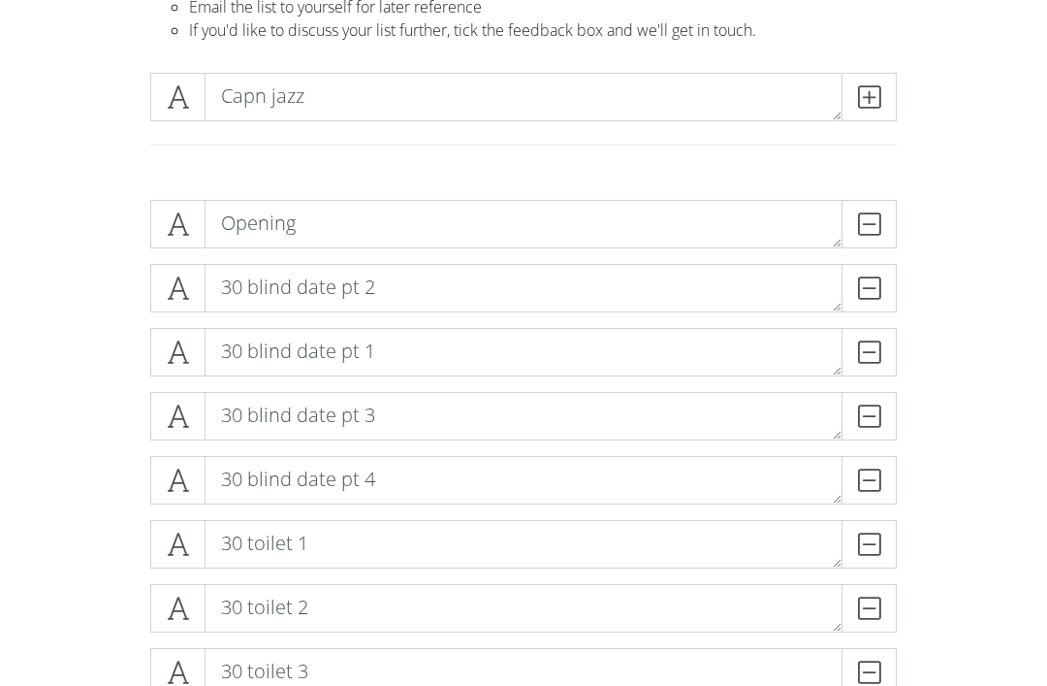
click at [881, 87] on span at bounding box center [869, 97] width 55 height 48
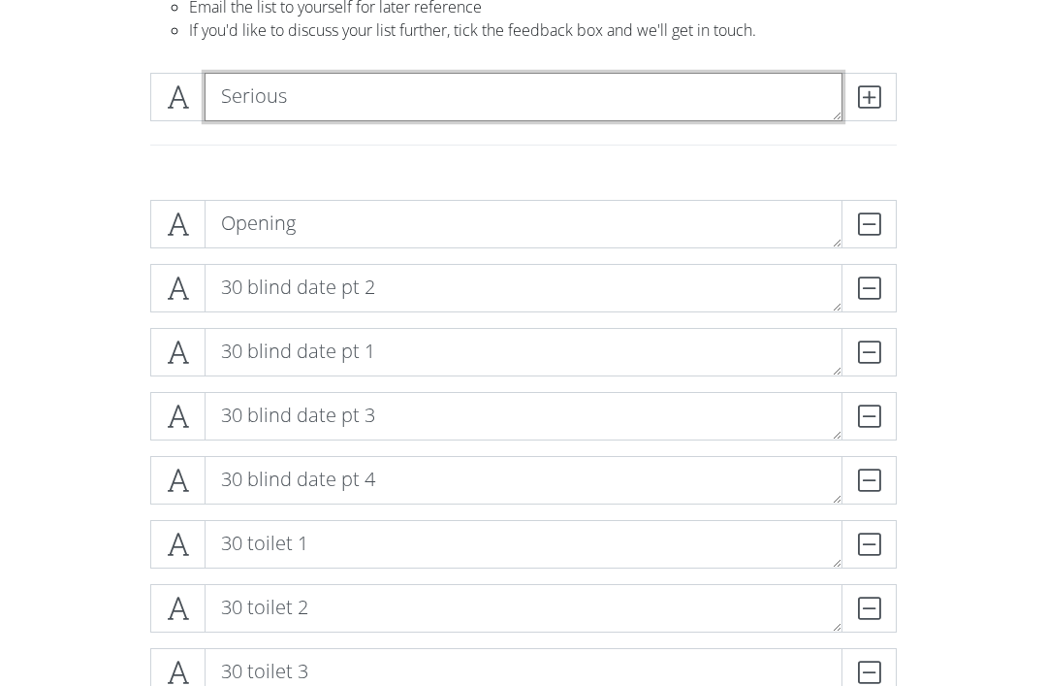
type textarea "Serious"
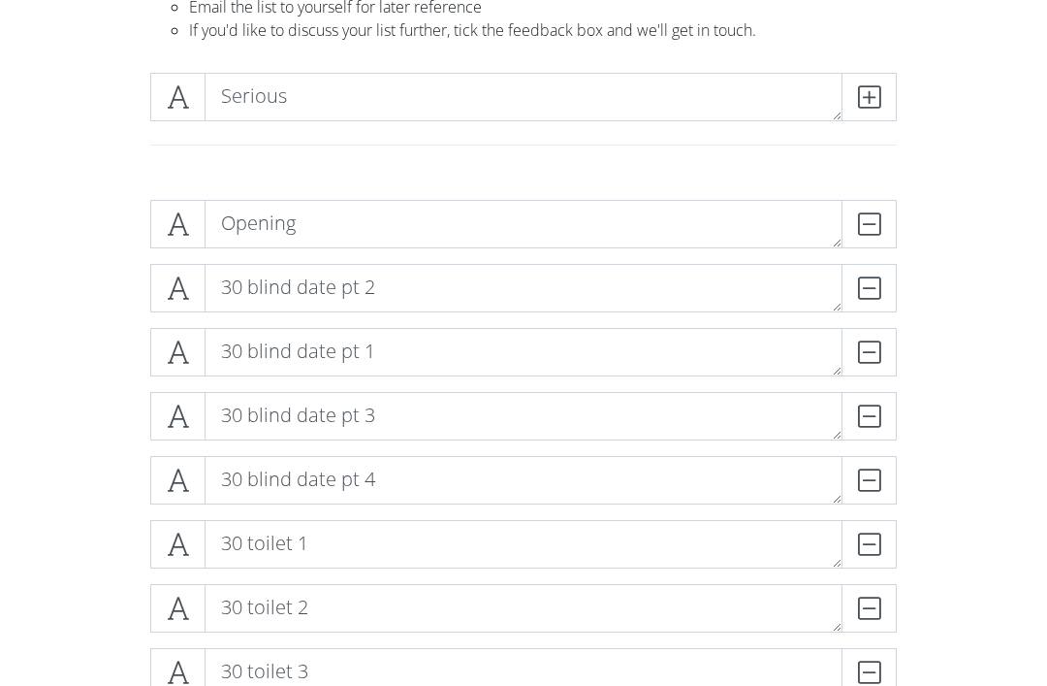
click at [870, 94] on icon at bounding box center [869, 96] width 22 height 19
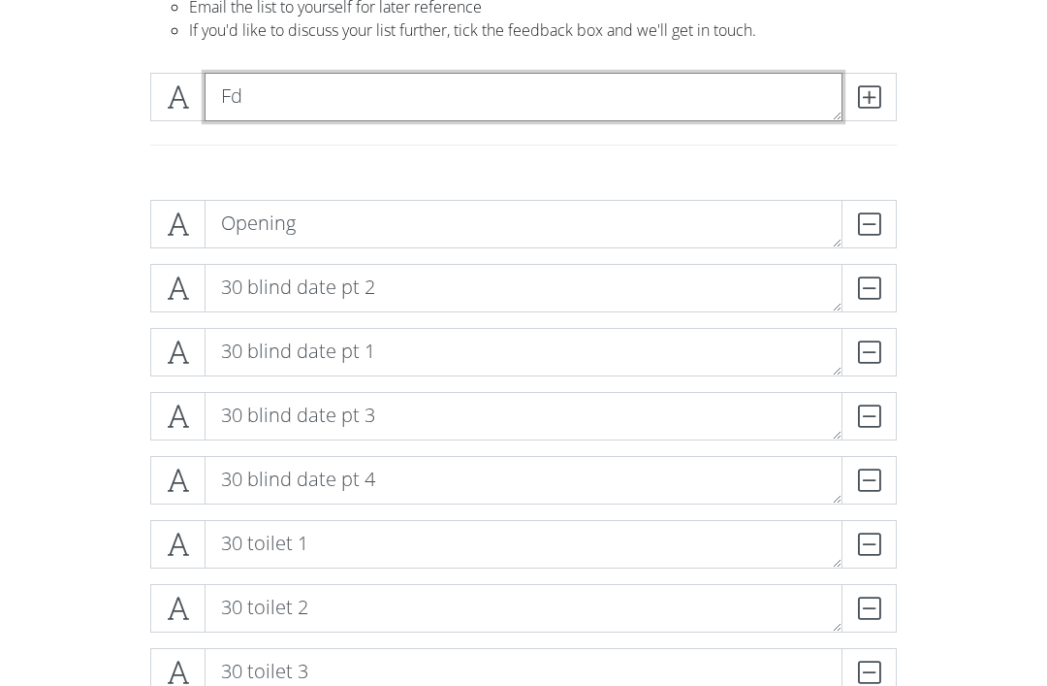
type textarea "F"
type textarea "Failed perfection"
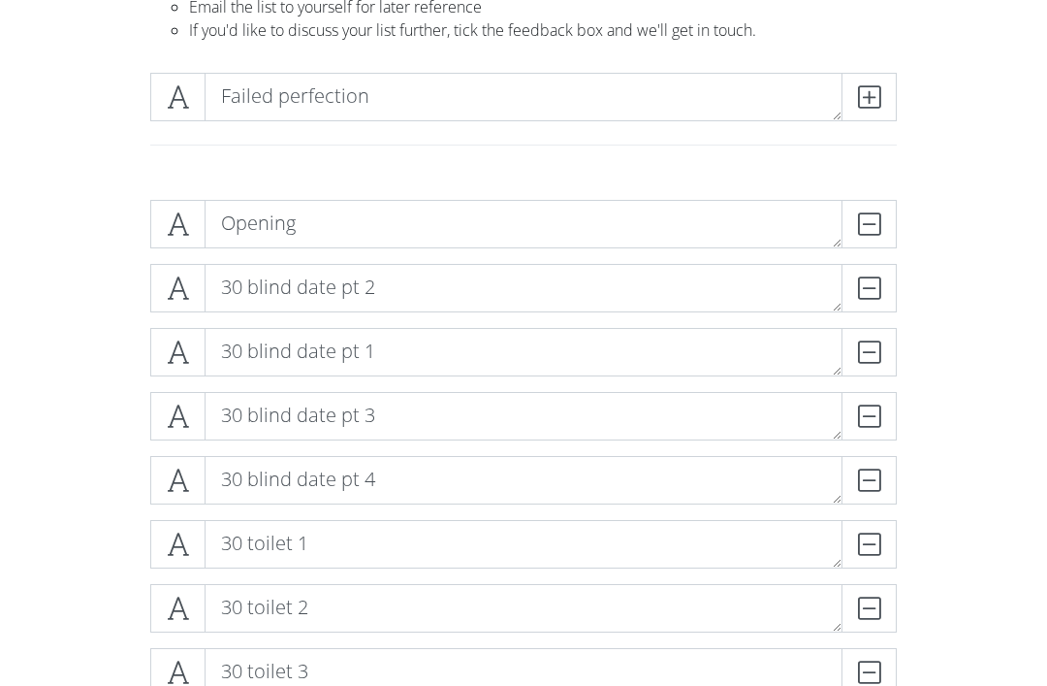
click at [882, 97] on span at bounding box center [869, 97] width 55 height 48
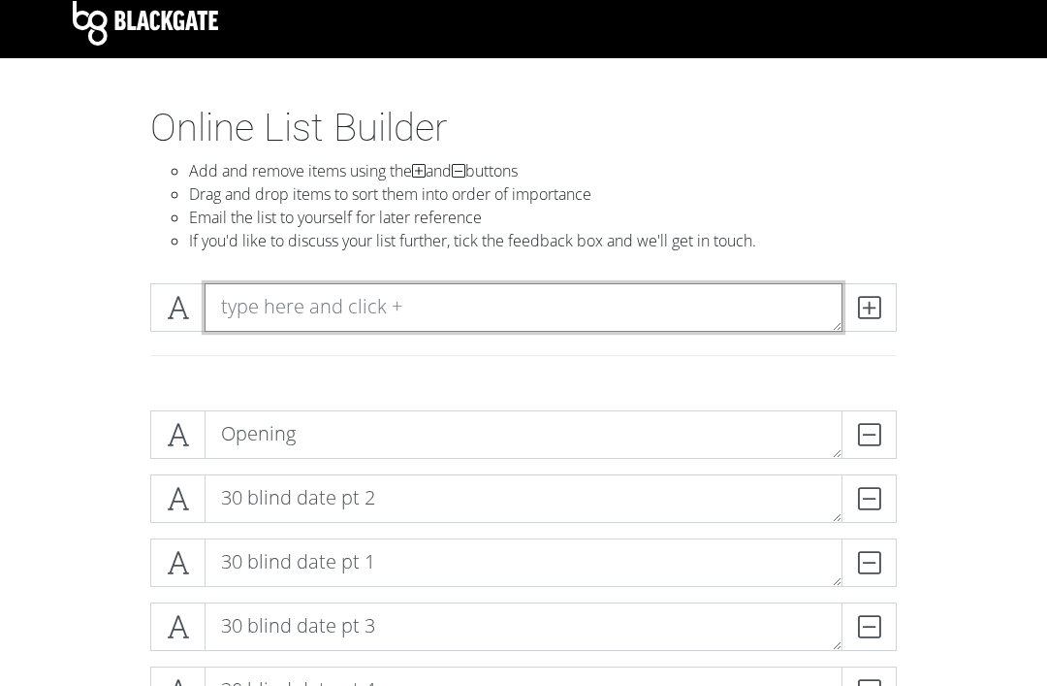
scroll to position [0, 0]
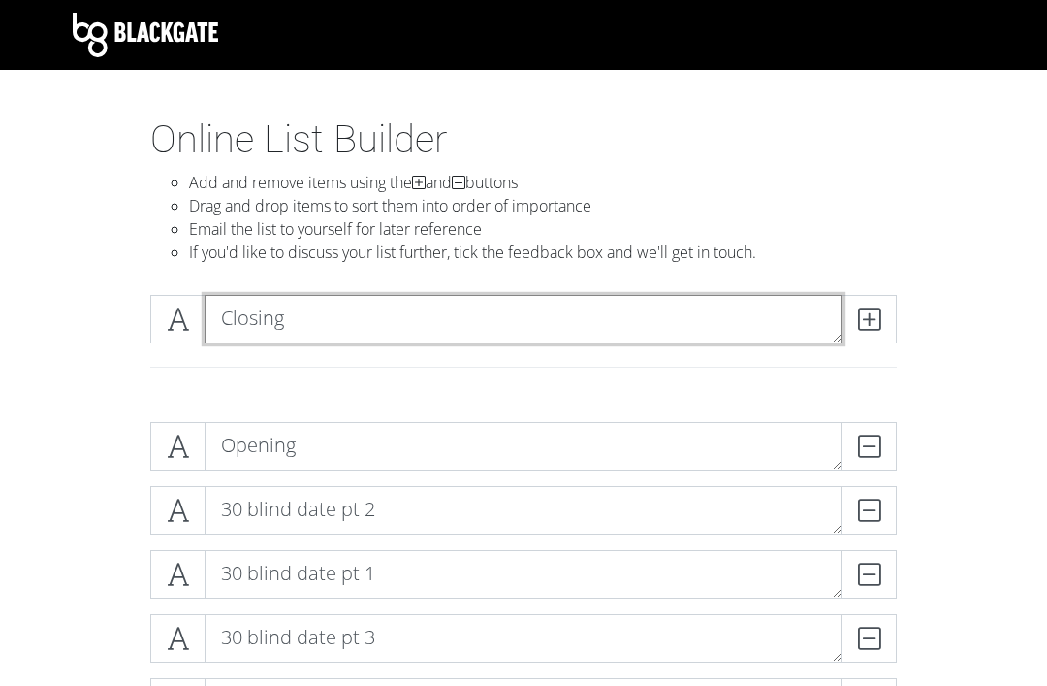
type textarea "Closing"
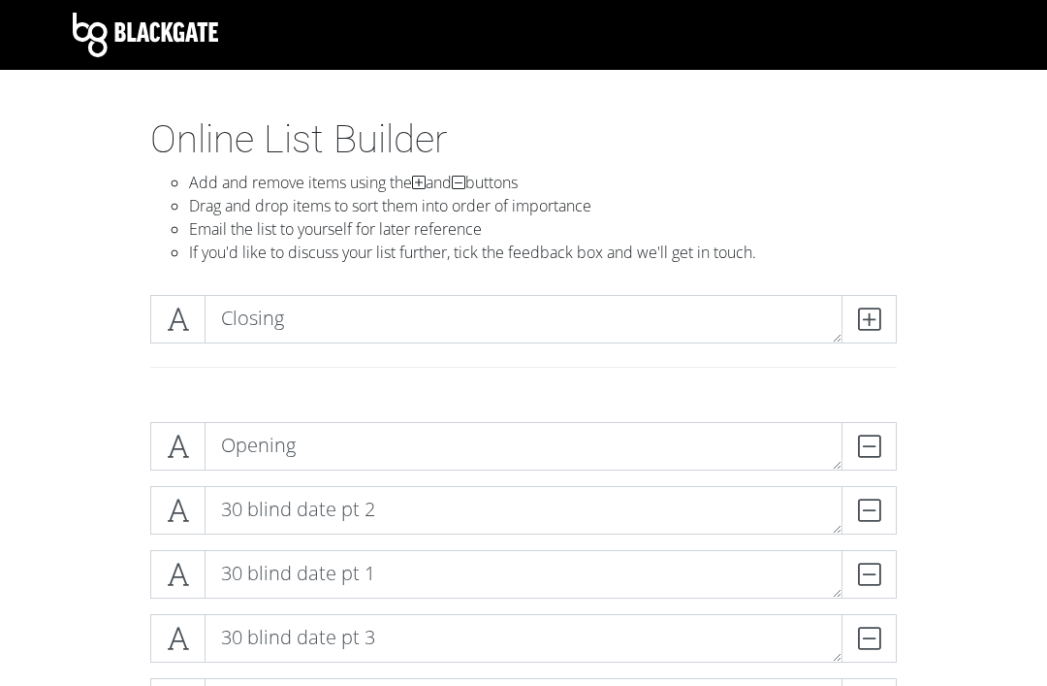
click at [871, 322] on icon at bounding box center [869, 318] width 22 height 19
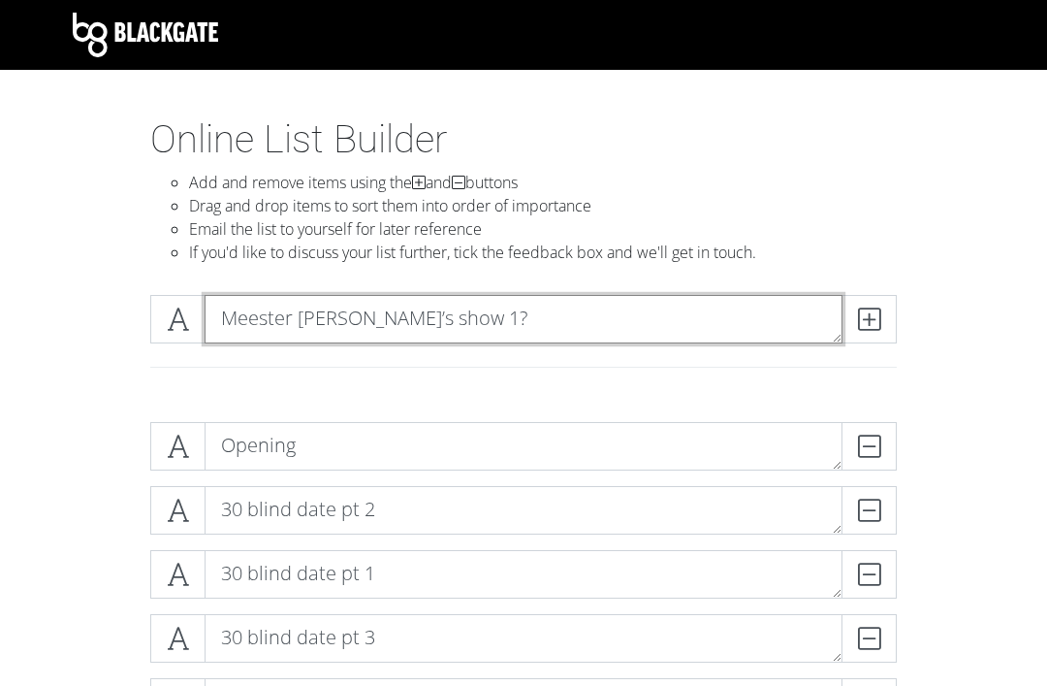
type textarea "Meester [PERSON_NAME]’s show 1?"
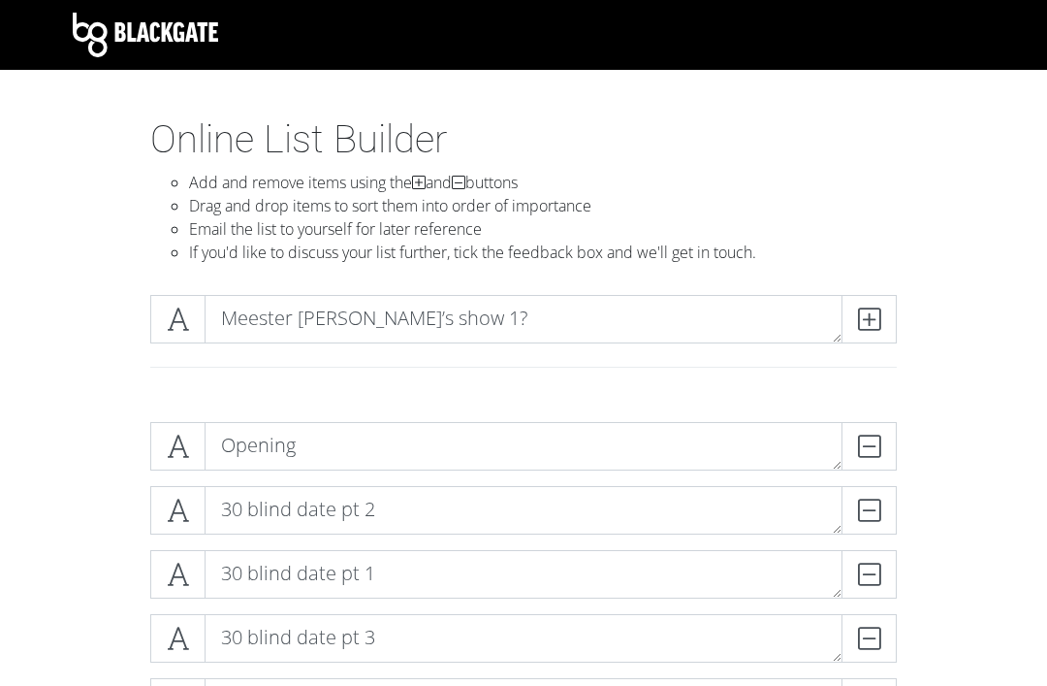
click at [866, 333] on span at bounding box center [869, 319] width 55 height 48
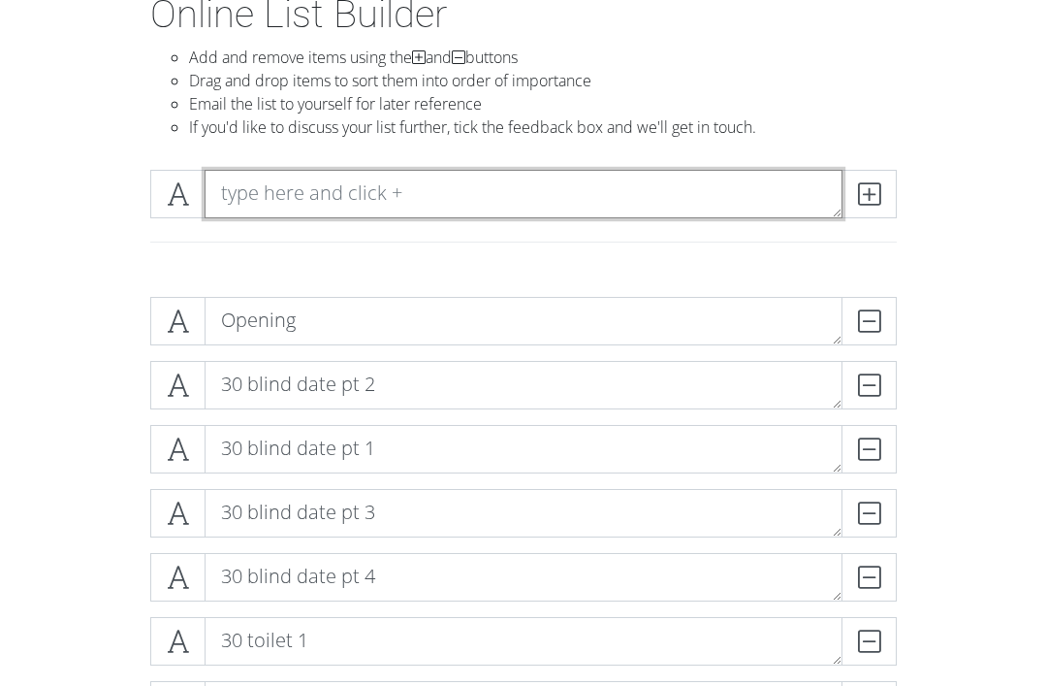
scroll to position [124, 0]
click at [249, 191] on textarea at bounding box center [524, 195] width 638 height 48
type textarea "Labubu matcha syndrome"
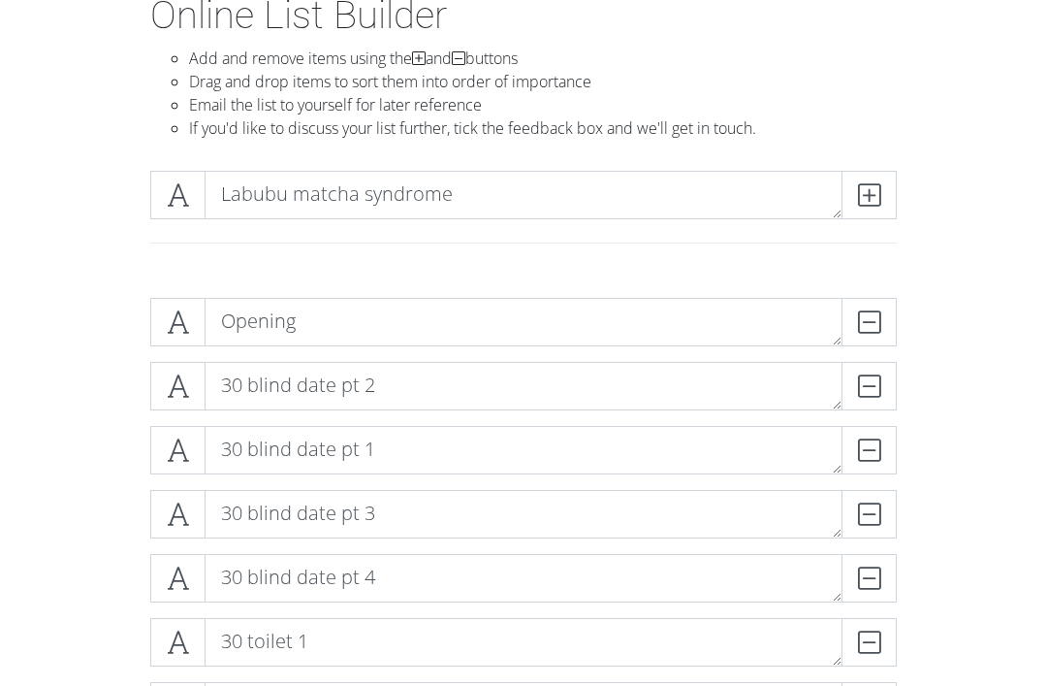
click at [868, 204] on icon at bounding box center [869, 194] width 22 height 19
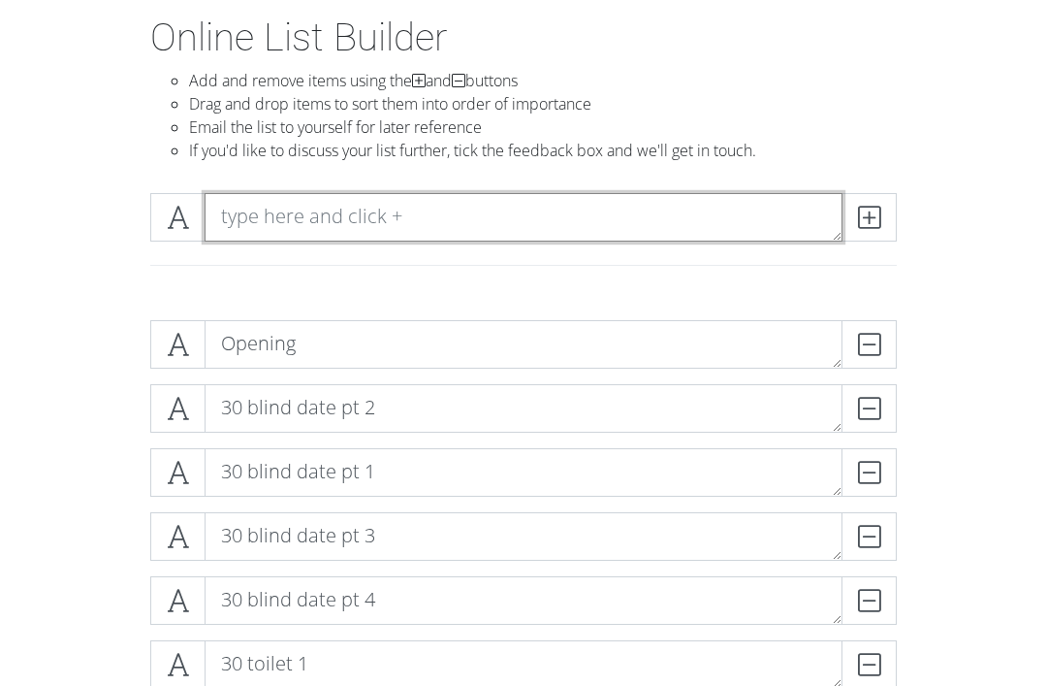
scroll to position [78, 0]
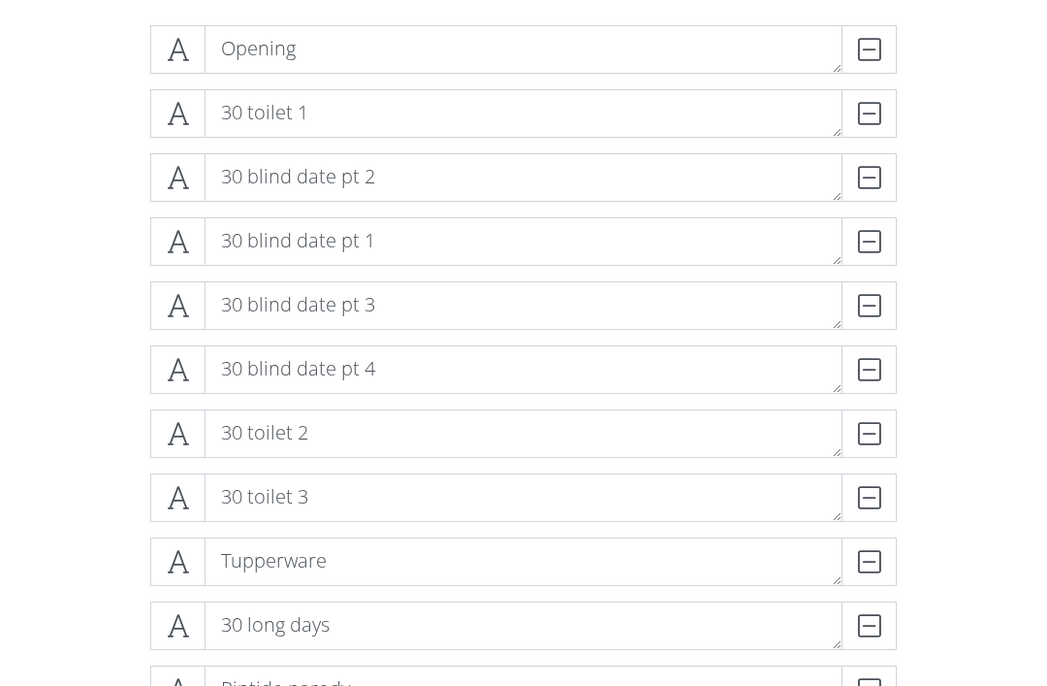
scroll to position [376, 0]
